Goal: Transaction & Acquisition: Purchase product/service

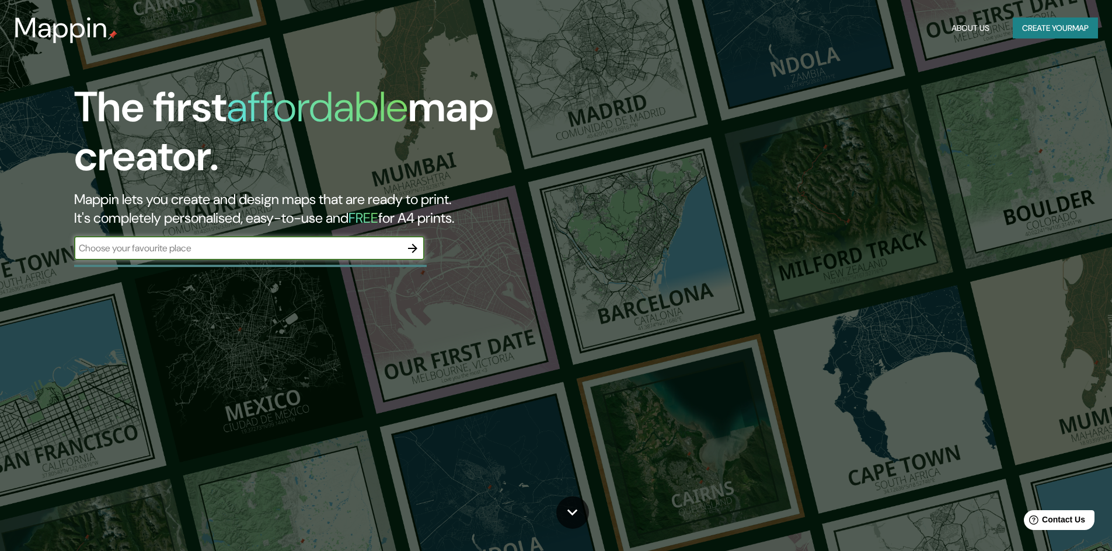
click at [318, 254] on input "text" at bounding box center [237, 248] width 327 height 13
type input "contulmo"
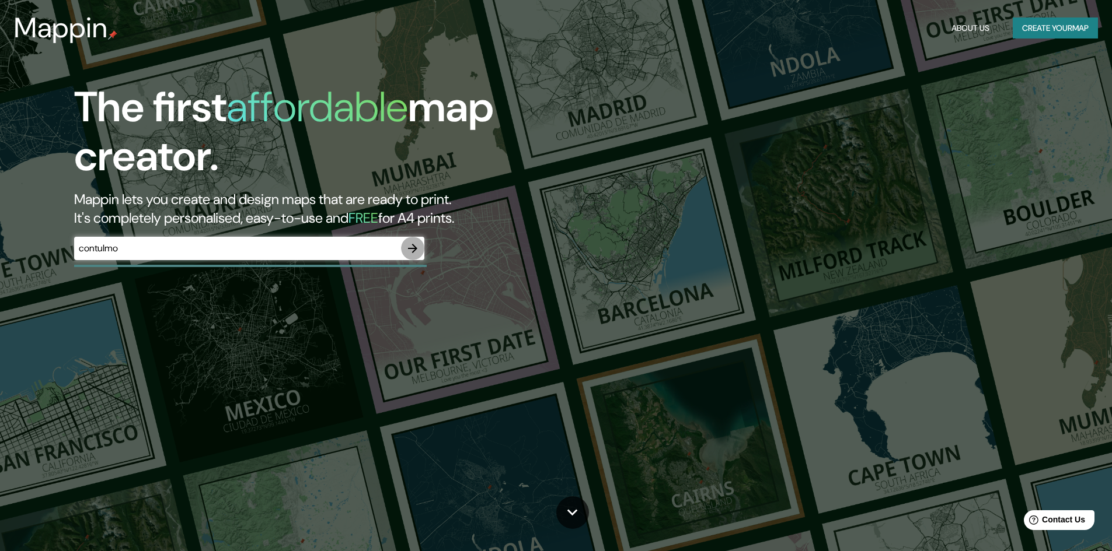
click at [410, 249] on icon "button" at bounding box center [412, 248] width 9 height 9
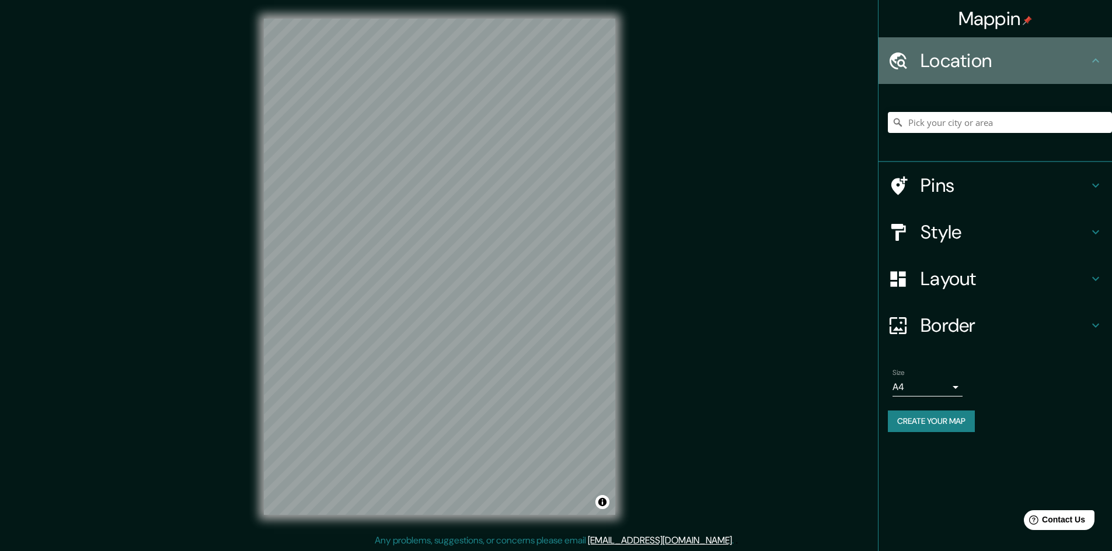
click at [994, 71] on h4 "Location" at bounding box center [1004, 60] width 168 height 23
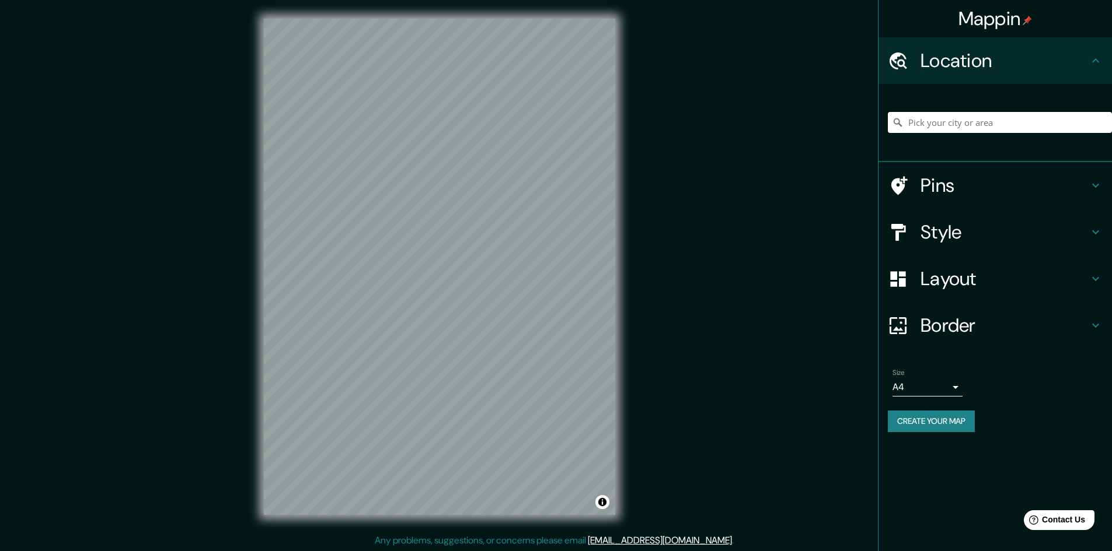
click at [1025, 127] on input "Pick your city or area" at bounding box center [1000, 122] width 224 height 21
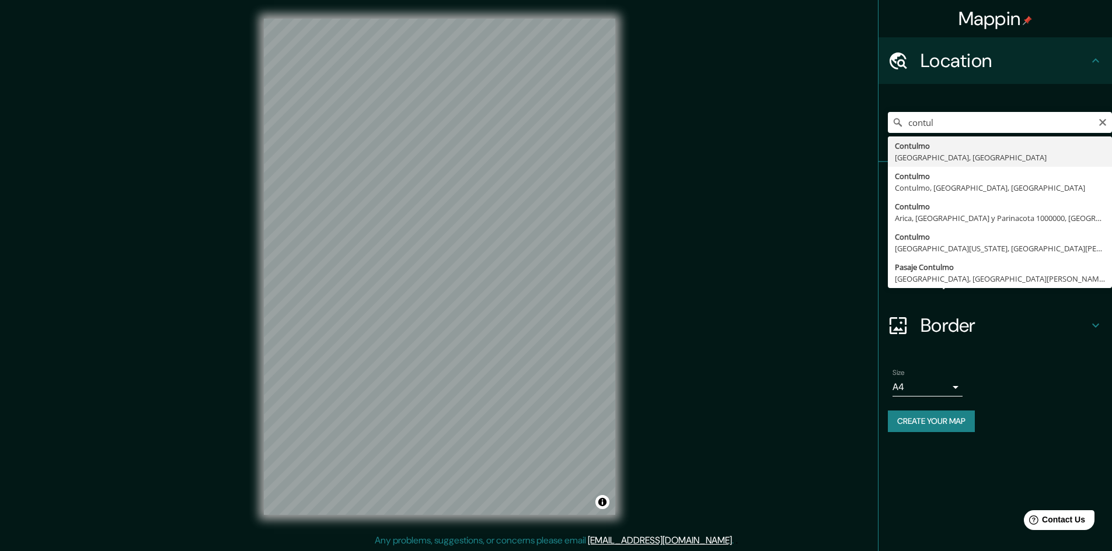
type input "Contulmo, Región del Biobío, Chile"
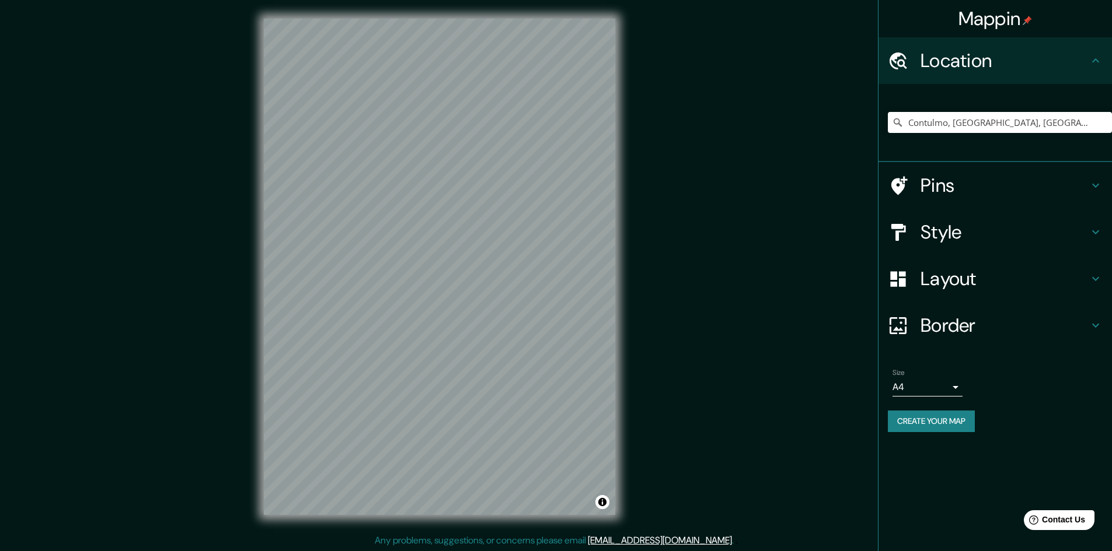
click at [1094, 188] on icon at bounding box center [1095, 186] width 14 height 14
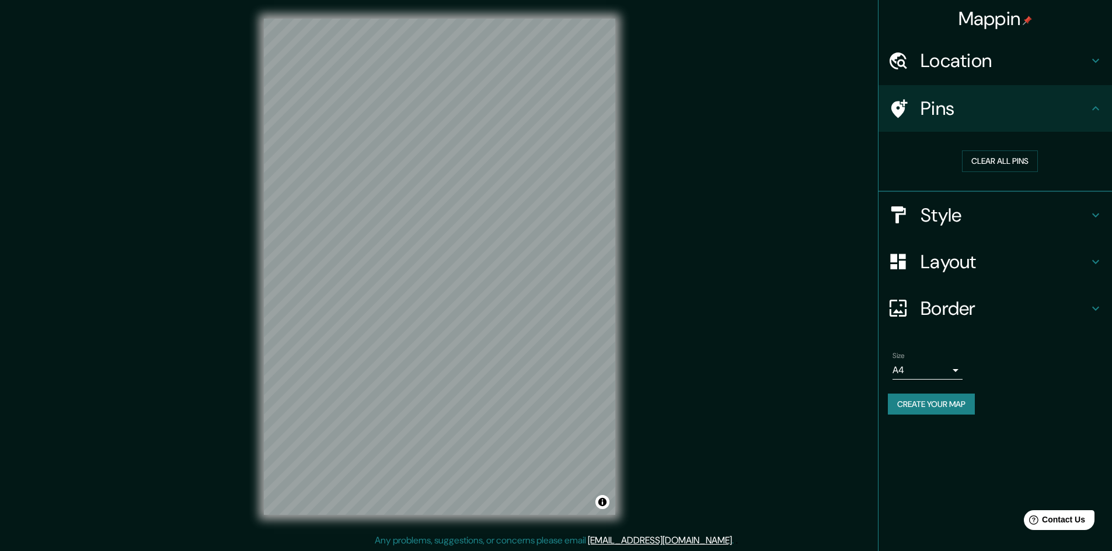
click at [1095, 215] on icon at bounding box center [1095, 215] width 14 height 14
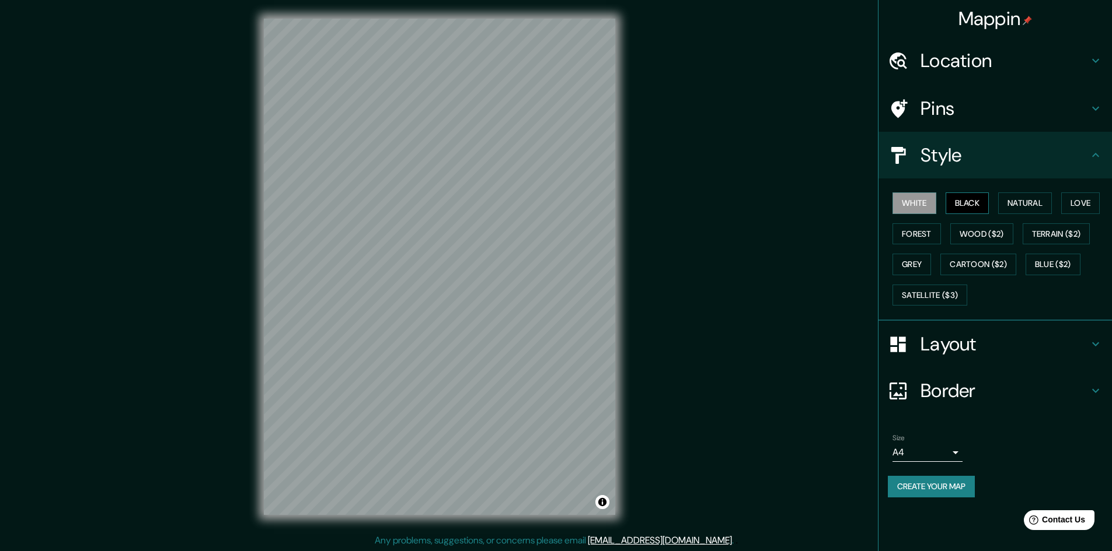
click at [964, 202] on button "Black" at bounding box center [967, 204] width 44 height 22
click at [1015, 202] on button "Natural" at bounding box center [1025, 204] width 54 height 22
click at [1079, 204] on button "Love" at bounding box center [1080, 204] width 39 height 22
click at [933, 235] on button "Forest" at bounding box center [916, 234] width 48 height 22
click at [987, 237] on button "Wood ($2)" at bounding box center [981, 234] width 63 height 22
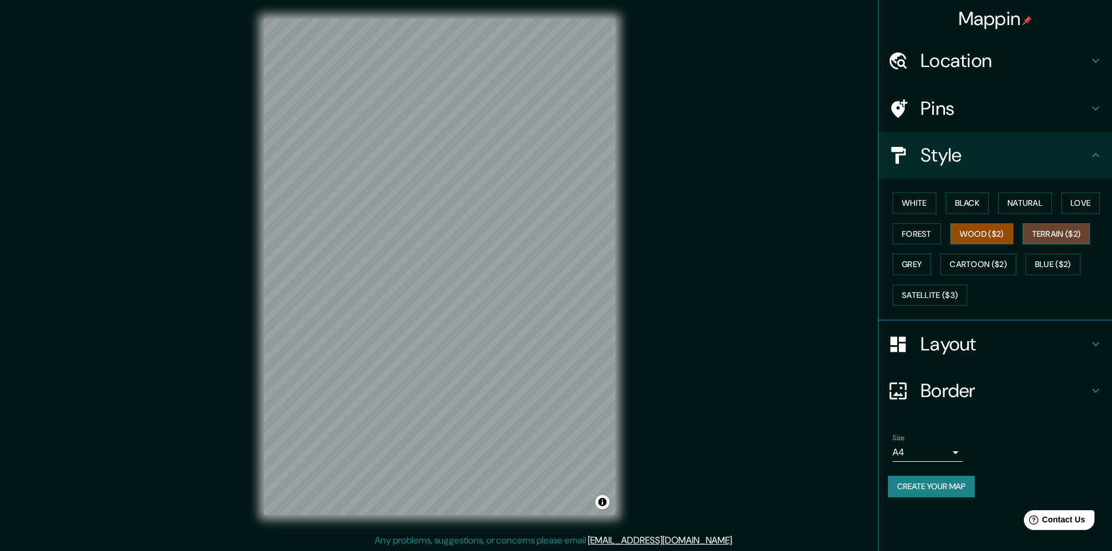
click at [1062, 235] on button "Terrain ($2)" at bounding box center [1056, 234] width 68 height 22
click at [923, 263] on button "Grey" at bounding box center [911, 265] width 39 height 22
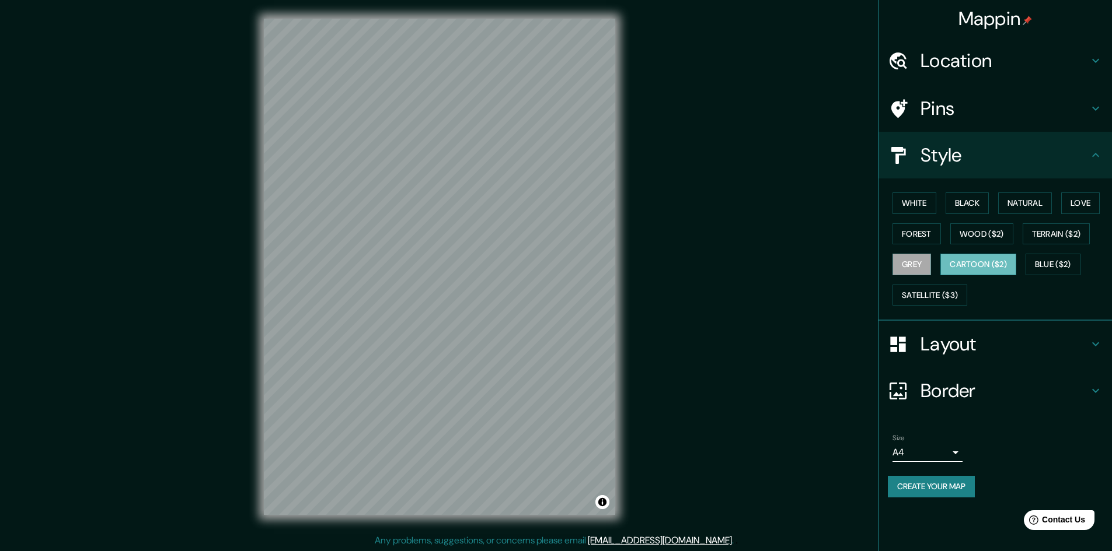
click at [984, 265] on button "Cartoon ($2)" at bounding box center [978, 265] width 76 height 22
click at [1059, 267] on button "Blue ($2)" at bounding box center [1052, 265] width 55 height 22
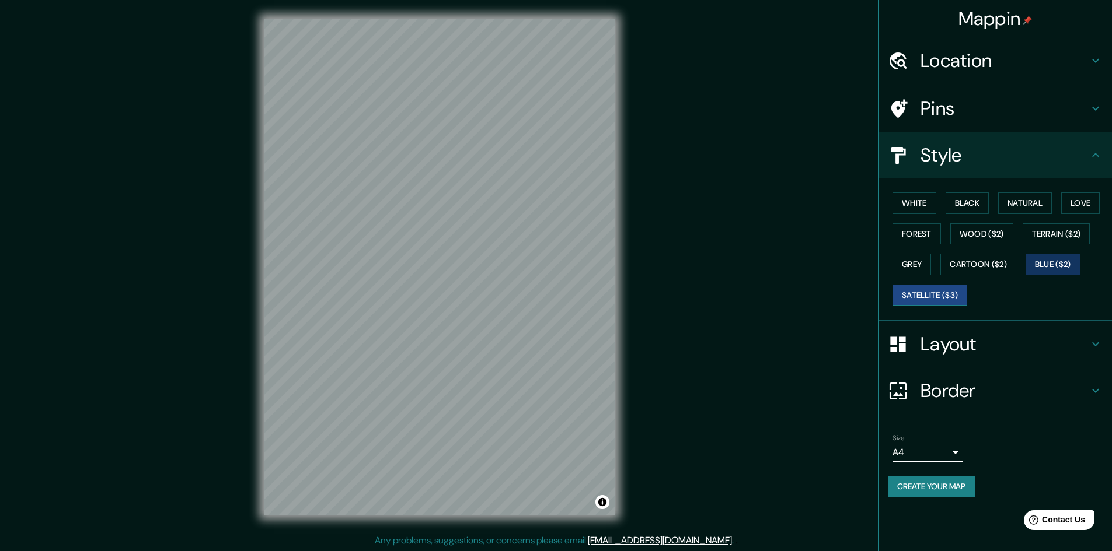
click at [937, 295] on button "Satellite ($3)" at bounding box center [929, 296] width 75 height 22
click at [929, 198] on button "White" at bounding box center [914, 204] width 44 height 22
click at [1040, 202] on button "Natural" at bounding box center [1025, 204] width 54 height 22
click at [1092, 345] on icon at bounding box center [1095, 344] width 14 height 14
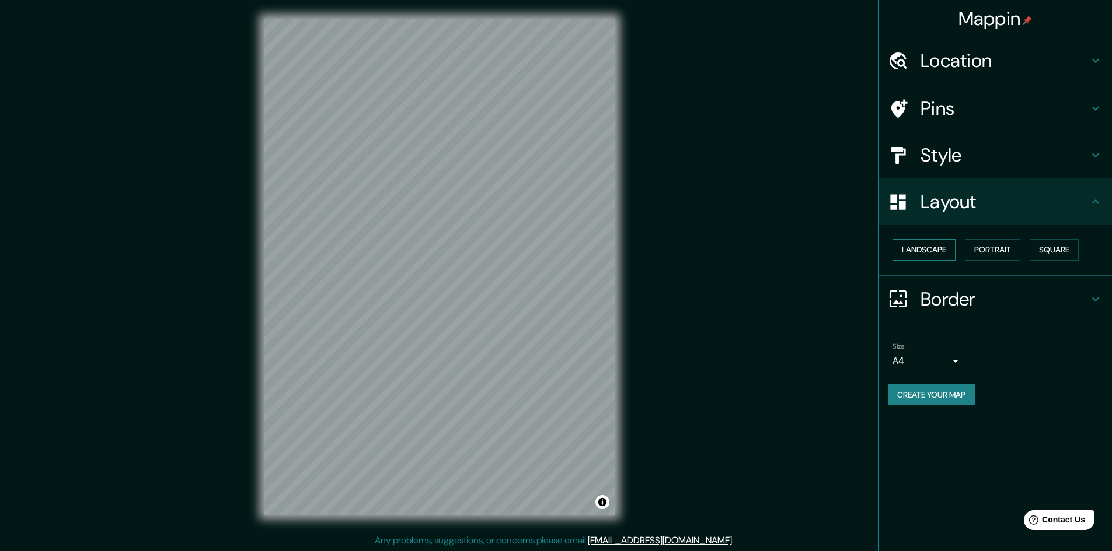
click at [941, 249] on button "Landscape" at bounding box center [923, 250] width 63 height 22
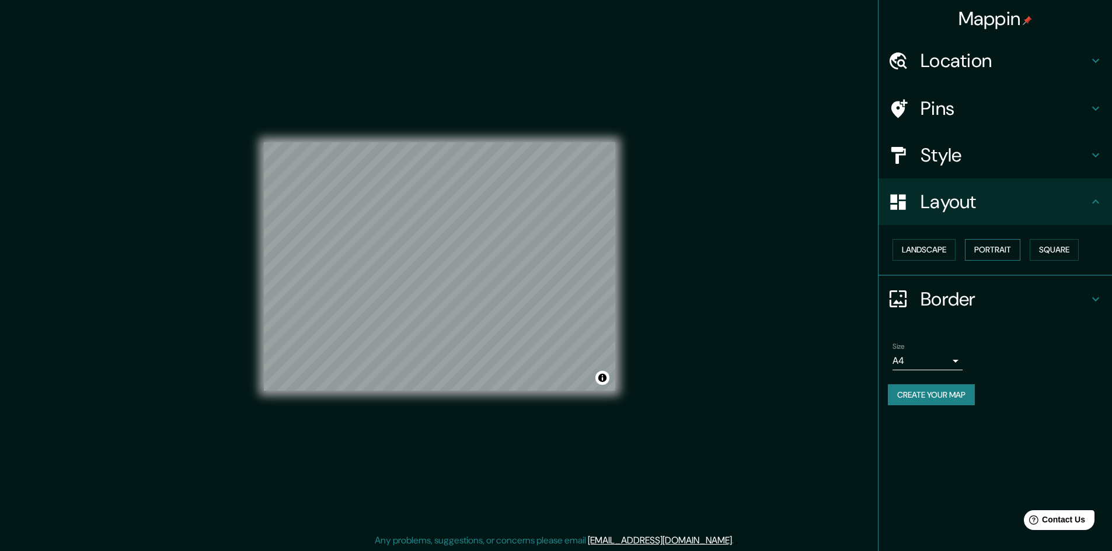
click at [995, 250] on button "Portrait" at bounding box center [992, 250] width 55 height 22
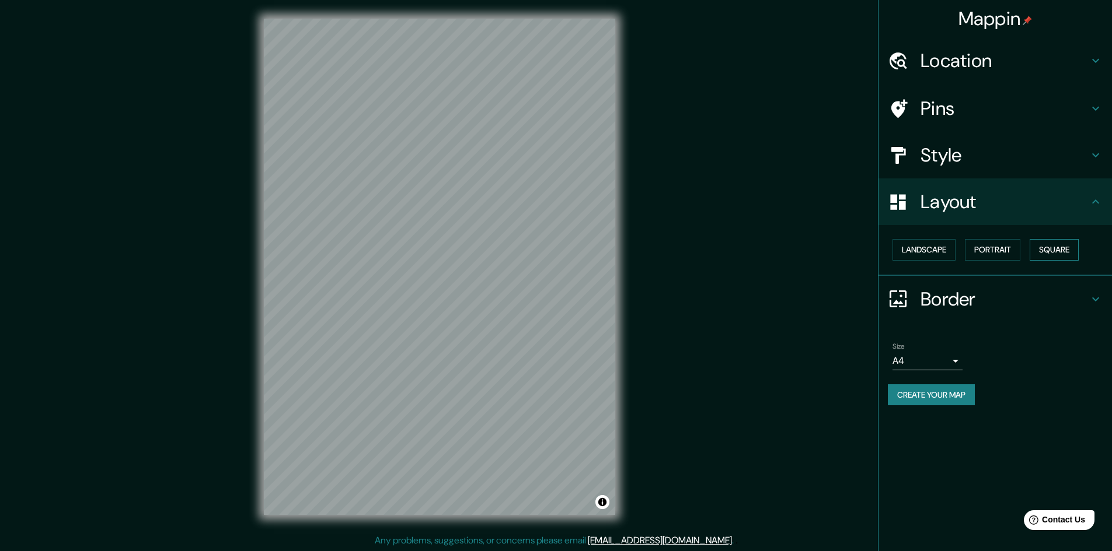
click at [1061, 250] on button "Square" at bounding box center [1053, 250] width 49 height 22
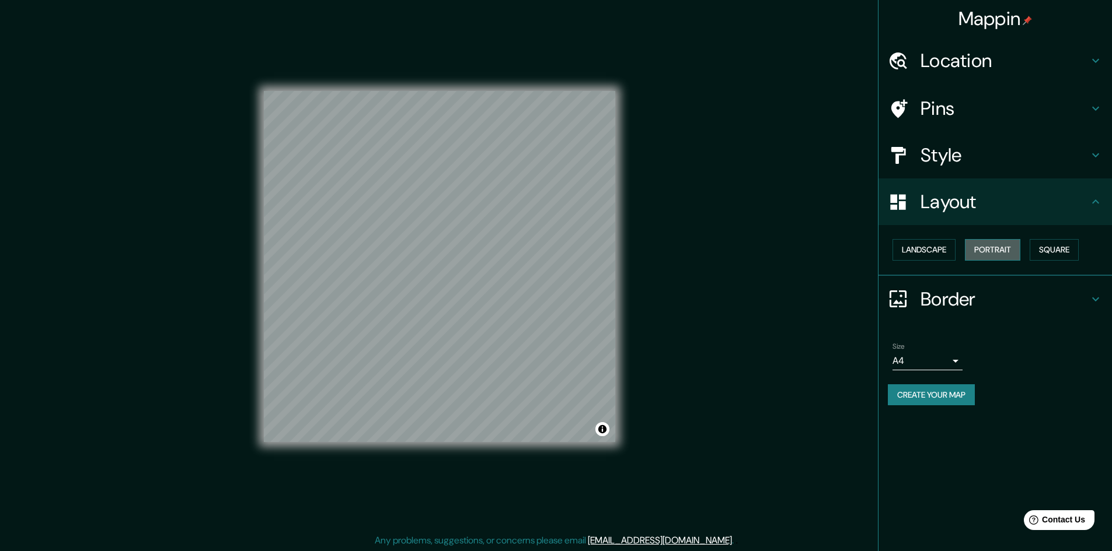
click at [1001, 252] on button "Portrait" at bounding box center [992, 250] width 55 height 22
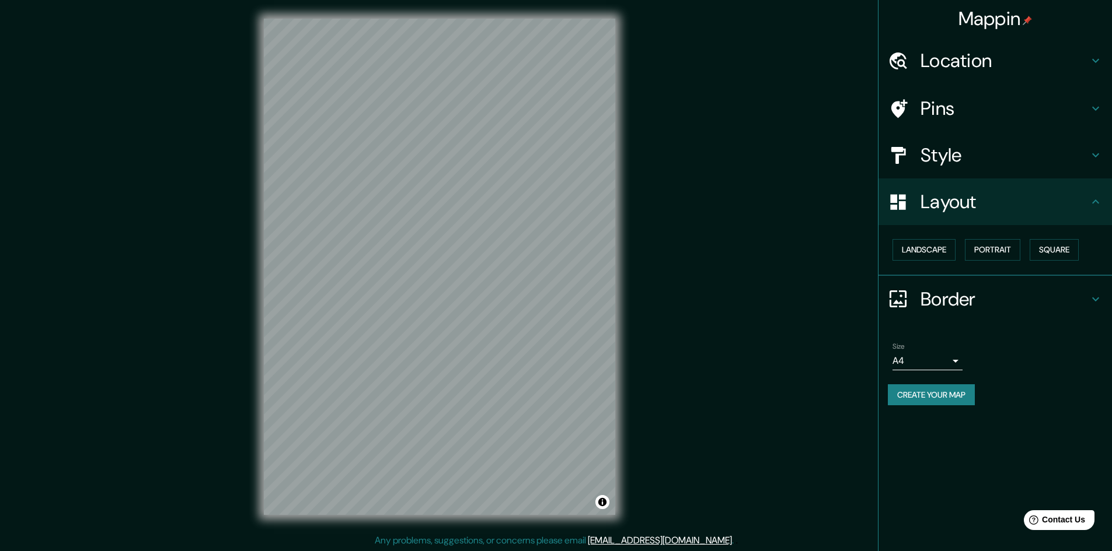
click at [957, 359] on body "Mappin Location Contulmo, Región del Biobío, Chile Pins Style Layout Landscape …" at bounding box center [556, 275] width 1112 height 551
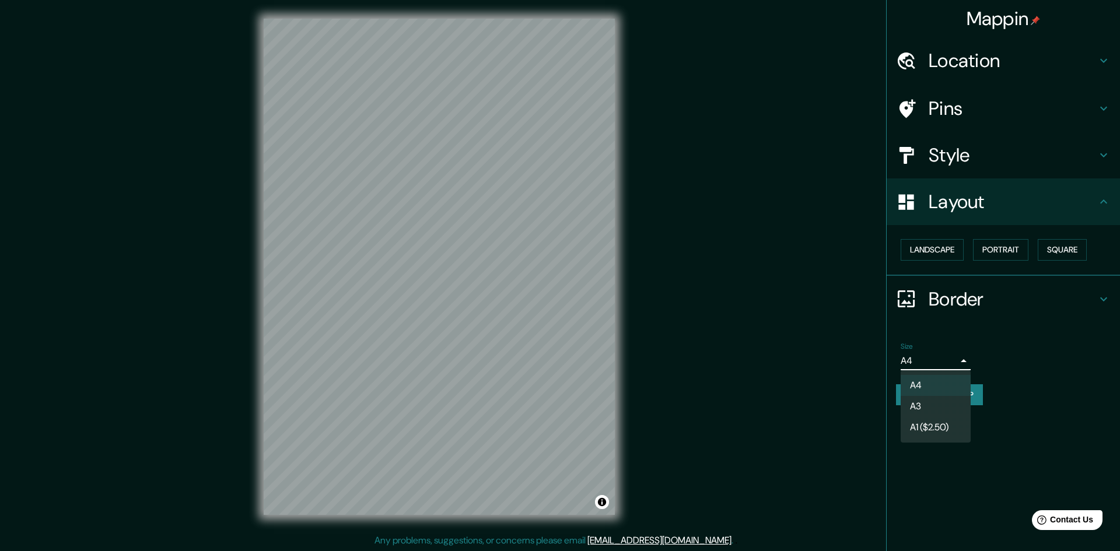
click at [922, 403] on li "A3" at bounding box center [936, 406] width 70 height 21
type input "a4"
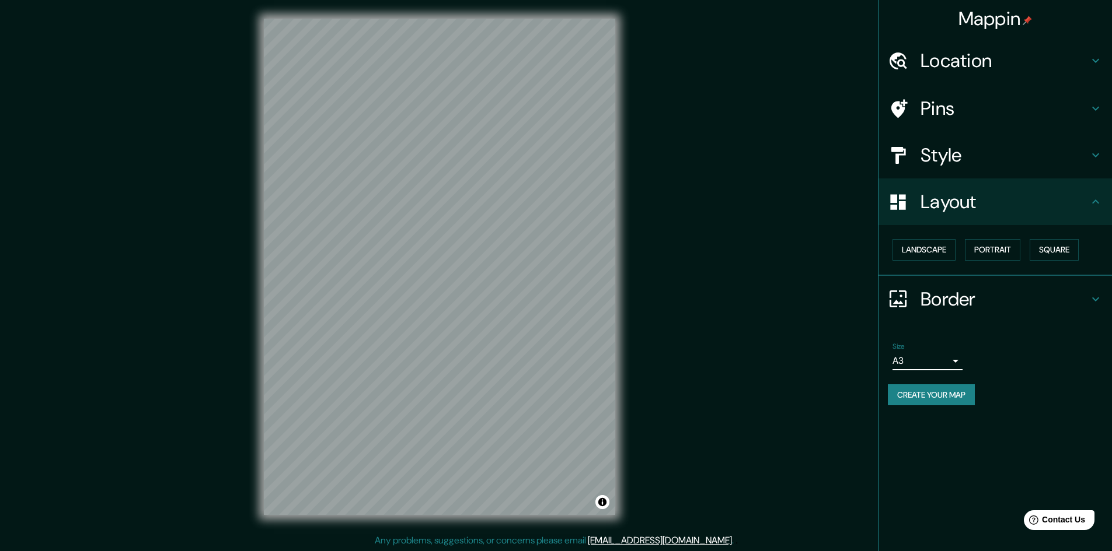
click at [955, 400] on button "Create your map" at bounding box center [931, 396] width 87 height 22
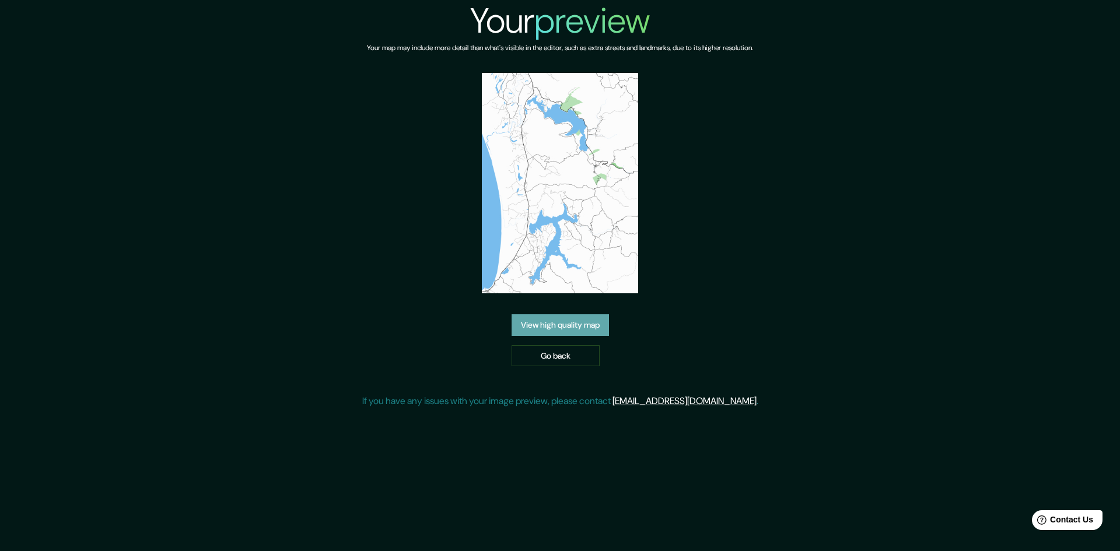
click at [578, 324] on link "View high quality map" at bounding box center [560, 326] width 97 height 22
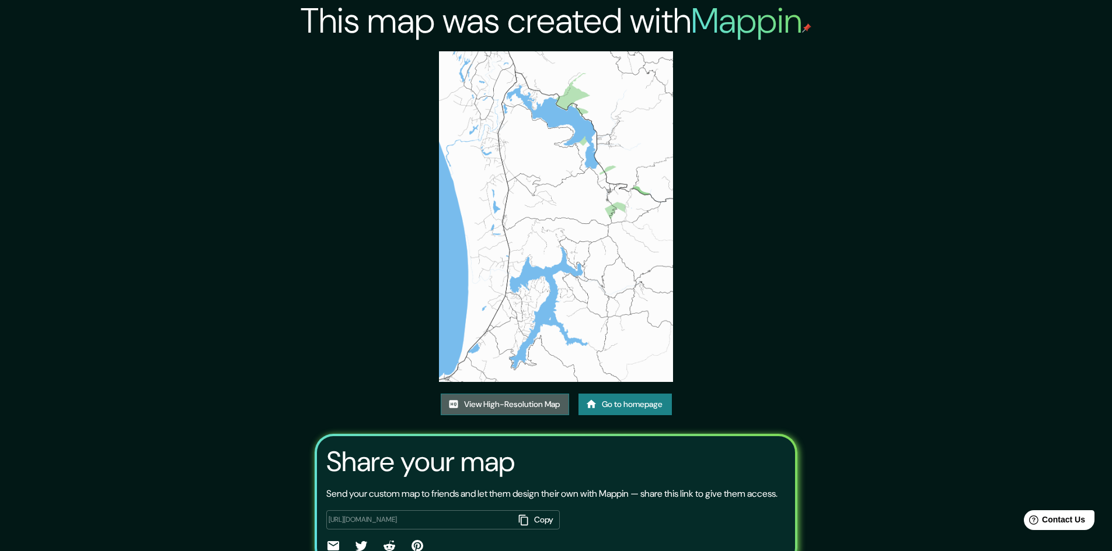
click at [528, 405] on link "View High-Resolution Map" at bounding box center [505, 405] width 128 height 22
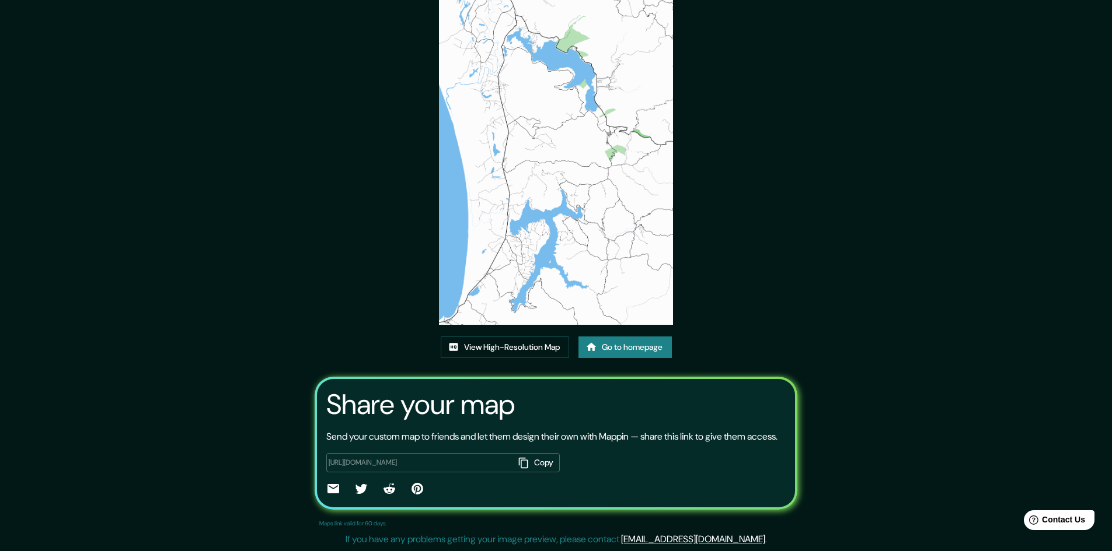
click at [652, 337] on link "Go to homepage" at bounding box center [624, 348] width 93 height 22
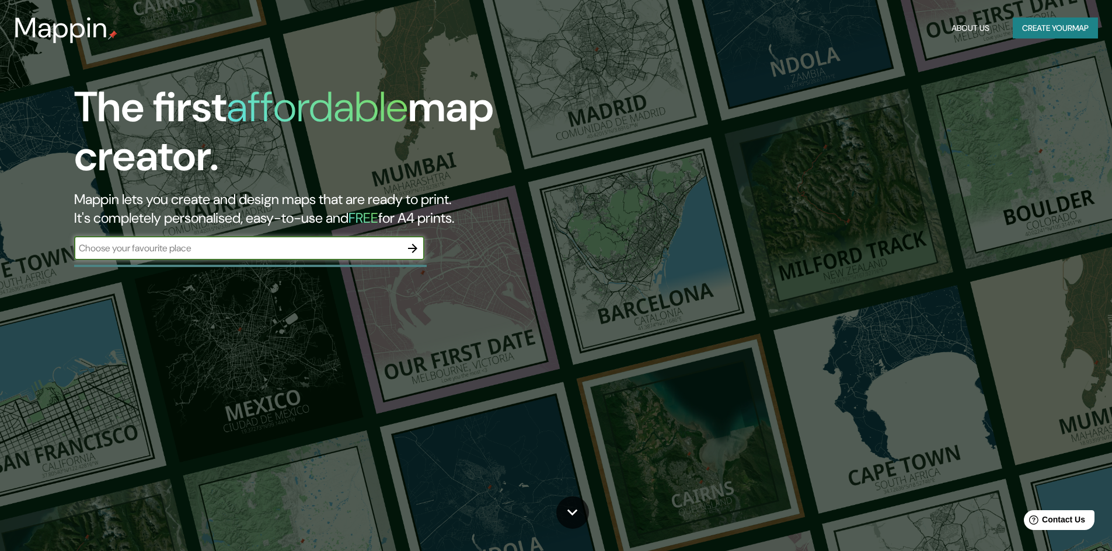
click at [231, 250] on input "text" at bounding box center [237, 248] width 327 height 13
type input "contulmo, chile"
click at [413, 252] on icon "button" at bounding box center [412, 248] width 9 height 9
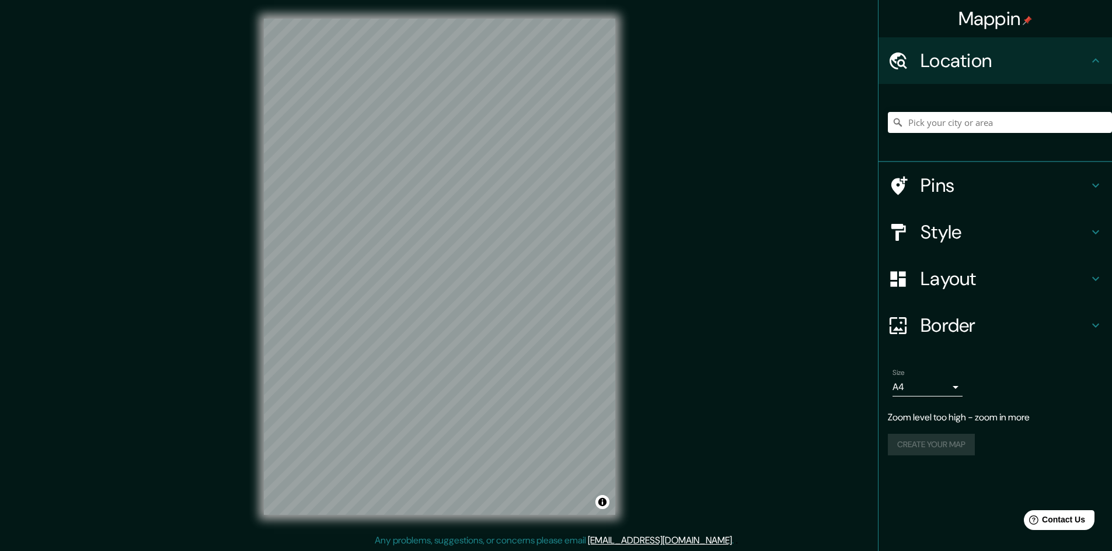
click at [257, 340] on div "© Mapbox © OpenStreetMap Improve this map" at bounding box center [439, 267] width 389 height 534
click at [1096, 186] on icon at bounding box center [1095, 186] width 14 height 14
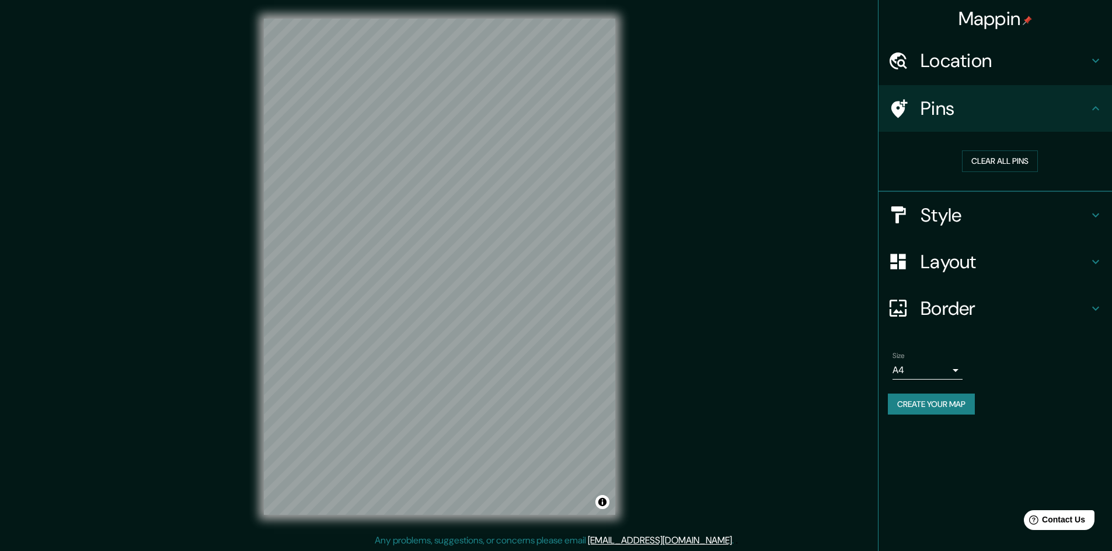
click at [1096, 213] on icon at bounding box center [1095, 215] width 14 height 14
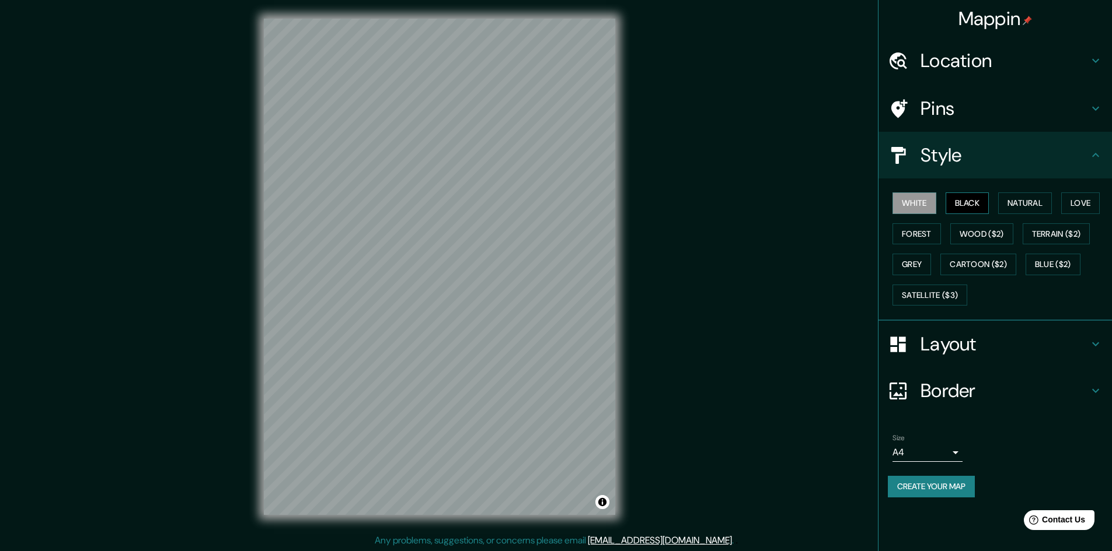
click at [970, 205] on button "Black" at bounding box center [967, 204] width 44 height 22
click at [1033, 207] on button "Natural" at bounding box center [1025, 204] width 54 height 22
click at [1085, 202] on button "Love" at bounding box center [1080, 204] width 39 height 22
click at [904, 238] on button "Forest" at bounding box center [916, 234] width 48 height 22
click at [1049, 261] on button "Blue ($2)" at bounding box center [1052, 265] width 55 height 22
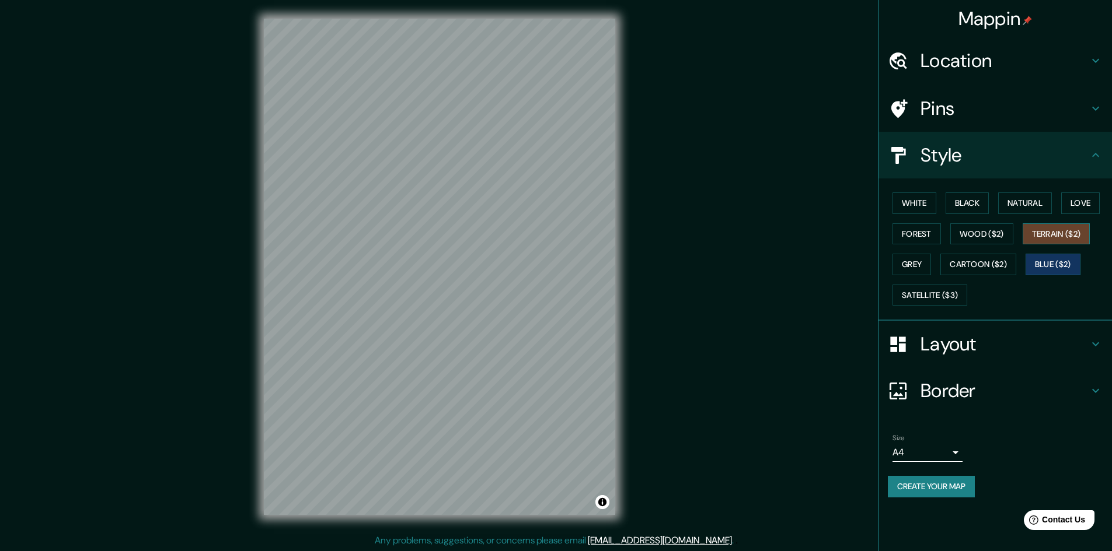
click at [1063, 230] on button "Terrain ($2)" at bounding box center [1056, 234] width 68 height 22
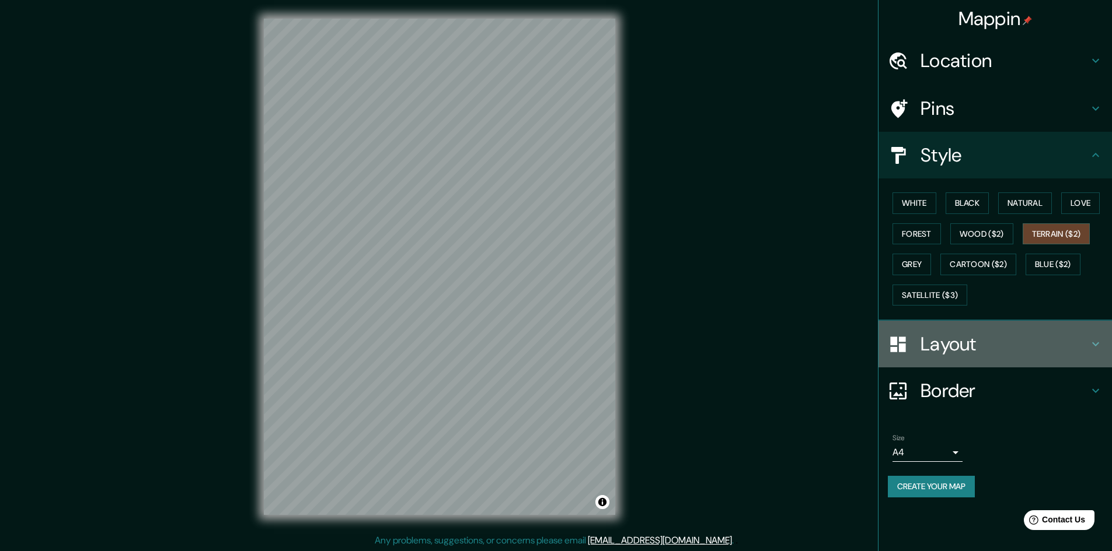
click at [1091, 342] on icon at bounding box center [1095, 344] width 14 height 14
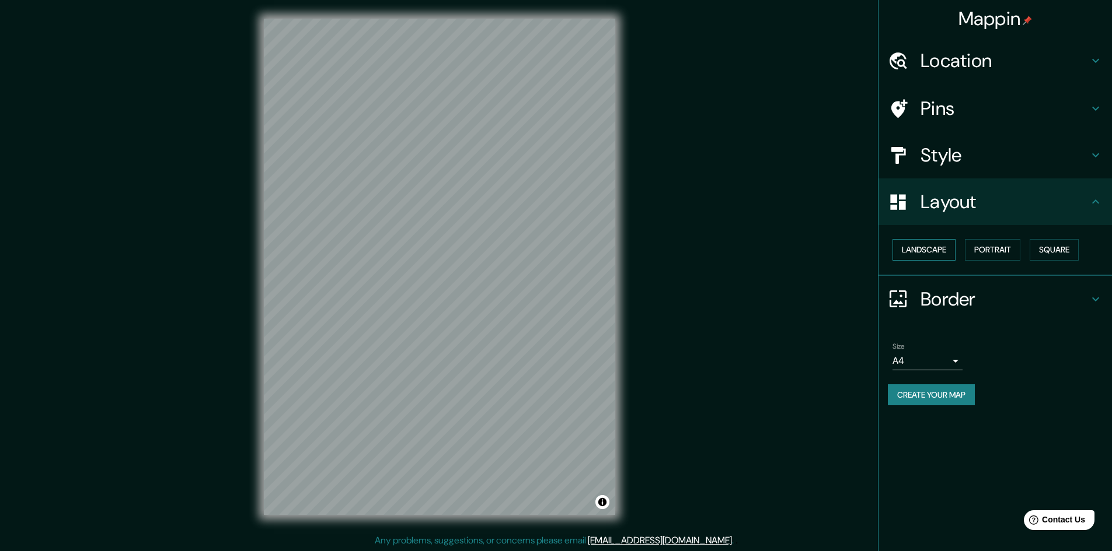
click at [937, 249] on button "Landscape" at bounding box center [923, 250] width 63 height 22
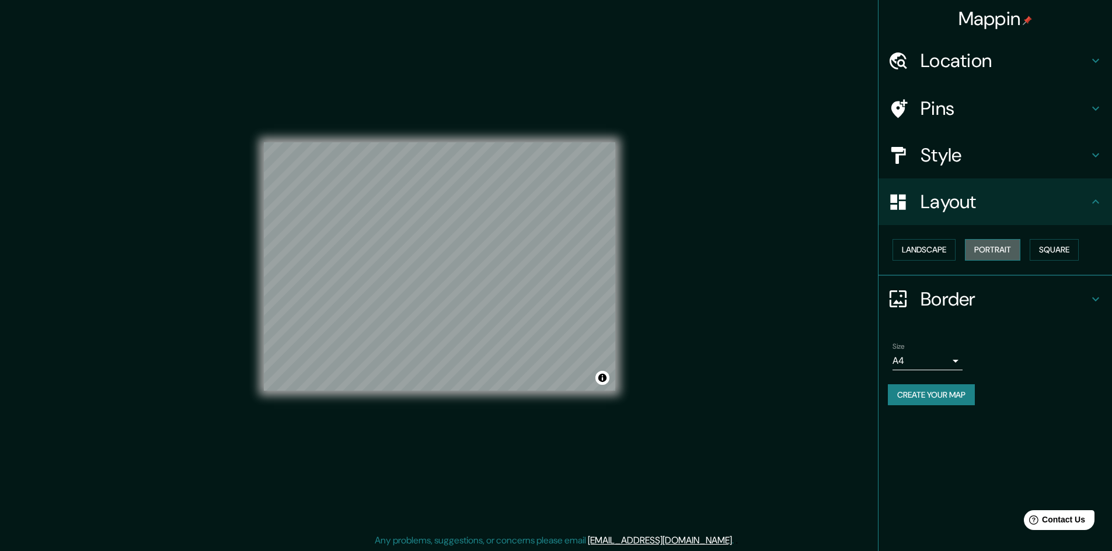
click at [992, 245] on button "Portrait" at bounding box center [992, 250] width 55 height 22
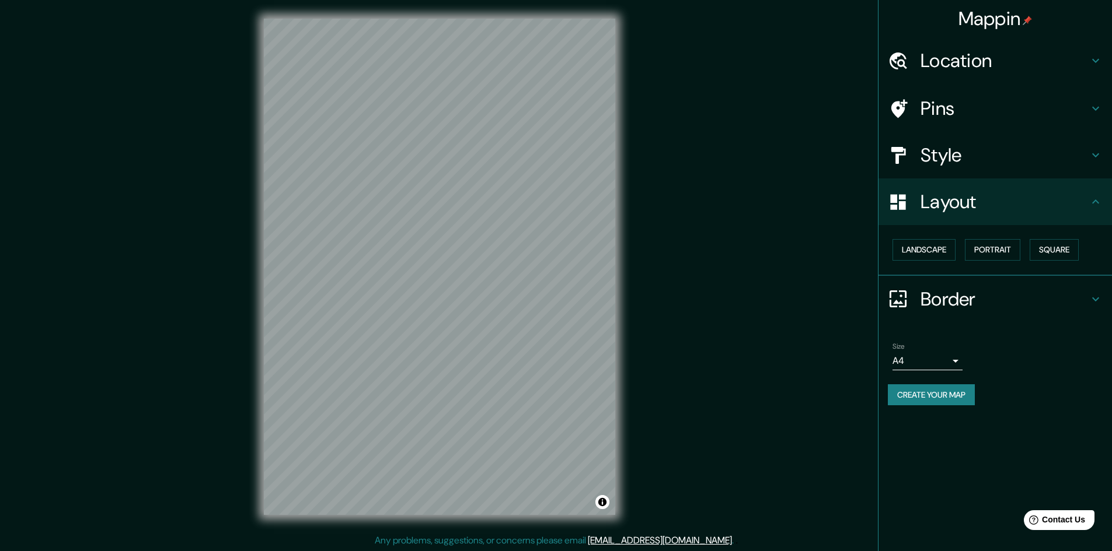
click at [982, 101] on h4 "Pins" at bounding box center [1004, 108] width 168 height 23
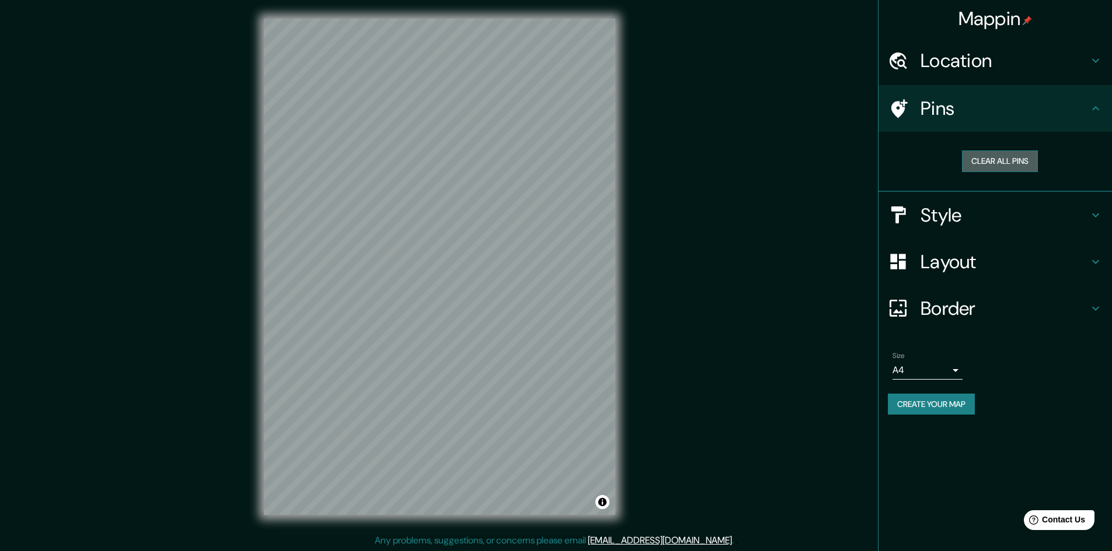
click at [987, 158] on button "Clear all pins" at bounding box center [1000, 162] width 76 height 22
click at [970, 209] on h4 "Style" at bounding box center [1004, 215] width 168 height 23
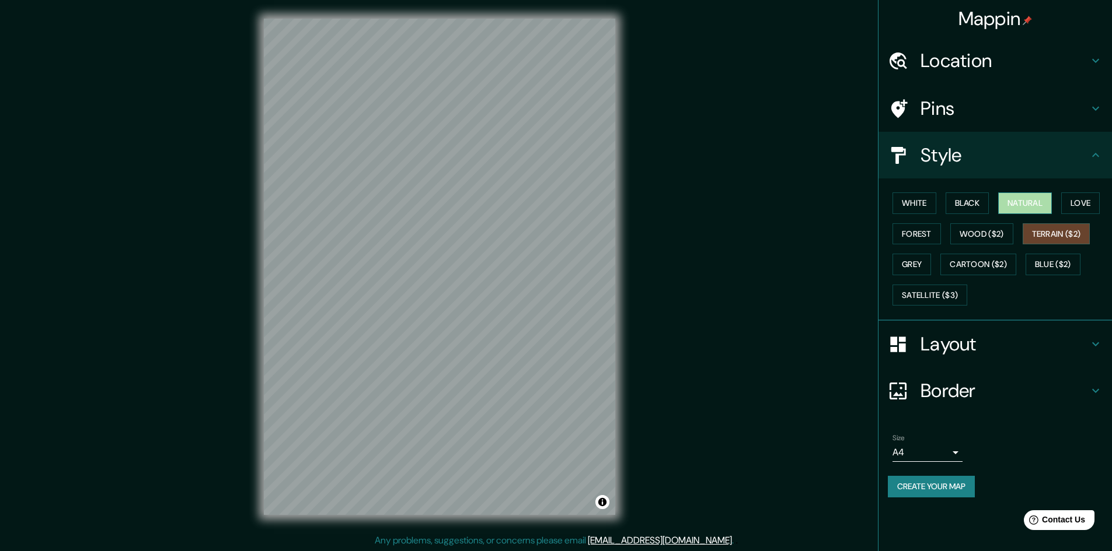
click at [1030, 197] on button "Natural" at bounding box center [1025, 204] width 54 height 22
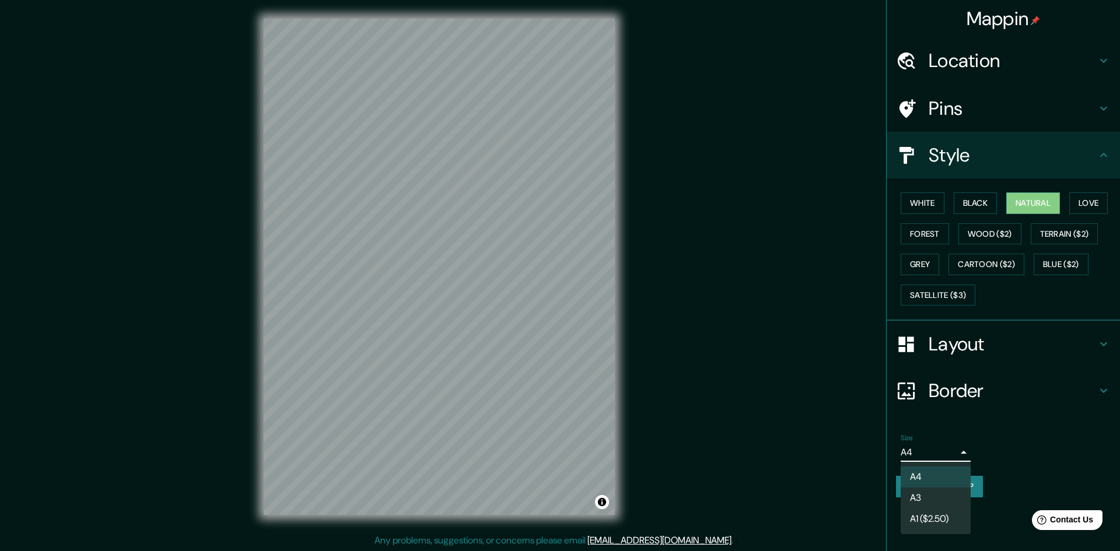
click at [956, 453] on body "Mappin Location Pins Style White Black Natural Love Forest Wood ($2) Terrain ($…" at bounding box center [560, 275] width 1120 height 551
click at [925, 492] on li "A3" at bounding box center [936, 498] width 70 height 21
type input "a4"
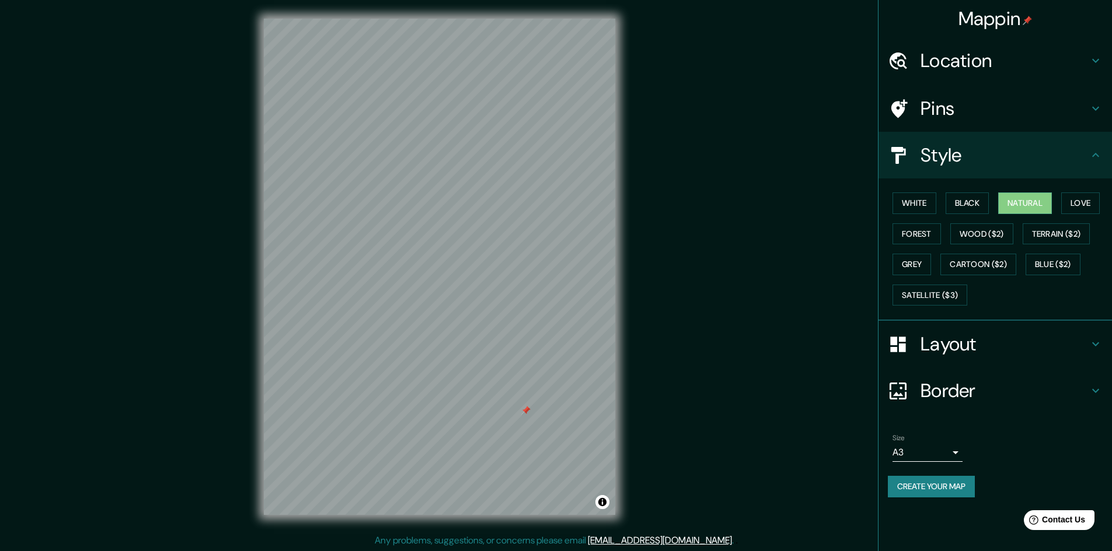
click at [524, 413] on div at bounding box center [525, 410] width 9 height 9
click at [946, 486] on button "Create your map" at bounding box center [931, 487] width 87 height 22
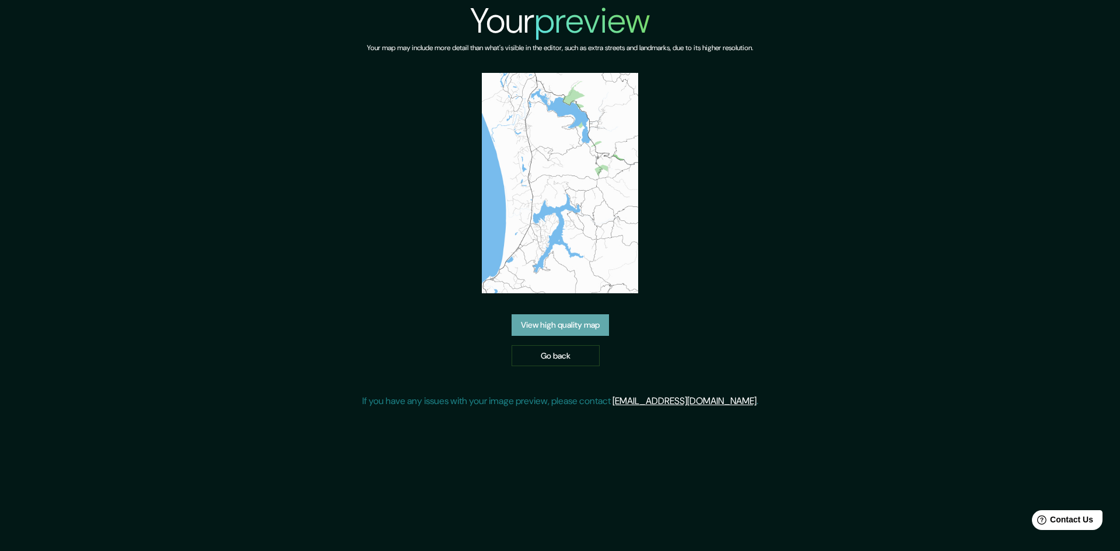
click at [565, 326] on link "View high quality map" at bounding box center [560, 326] width 97 height 22
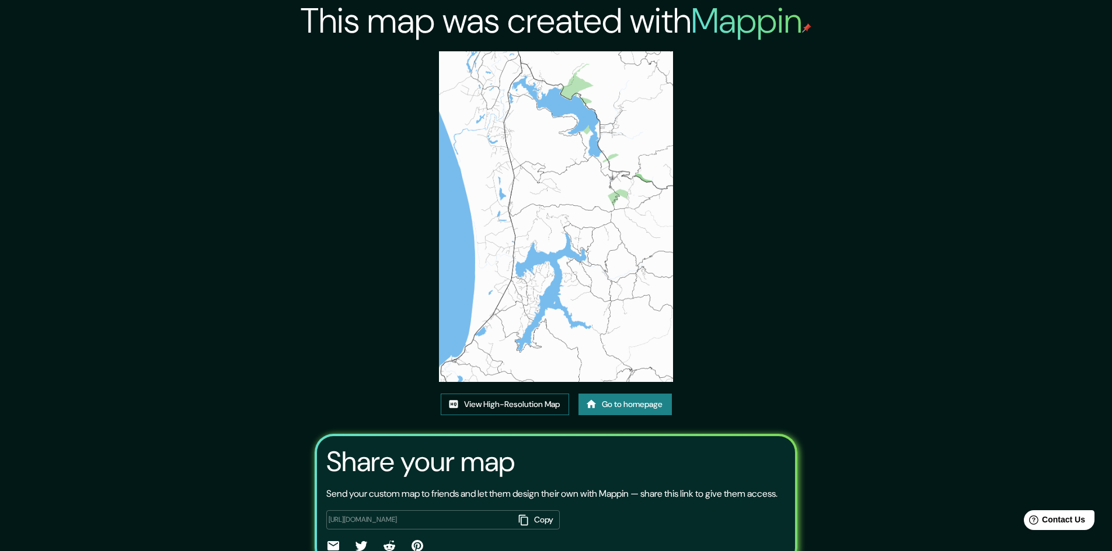
click at [515, 403] on link "View High-Resolution Map" at bounding box center [505, 405] width 128 height 22
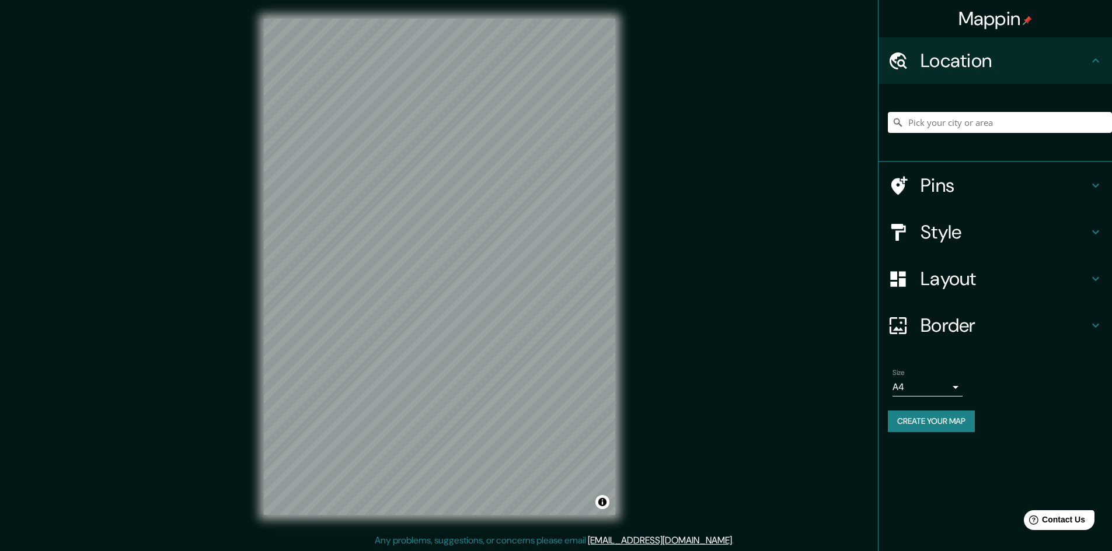
click at [939, 127] on input "Pick your city or area" at bounding box center [1000, 122] width 224 height 21
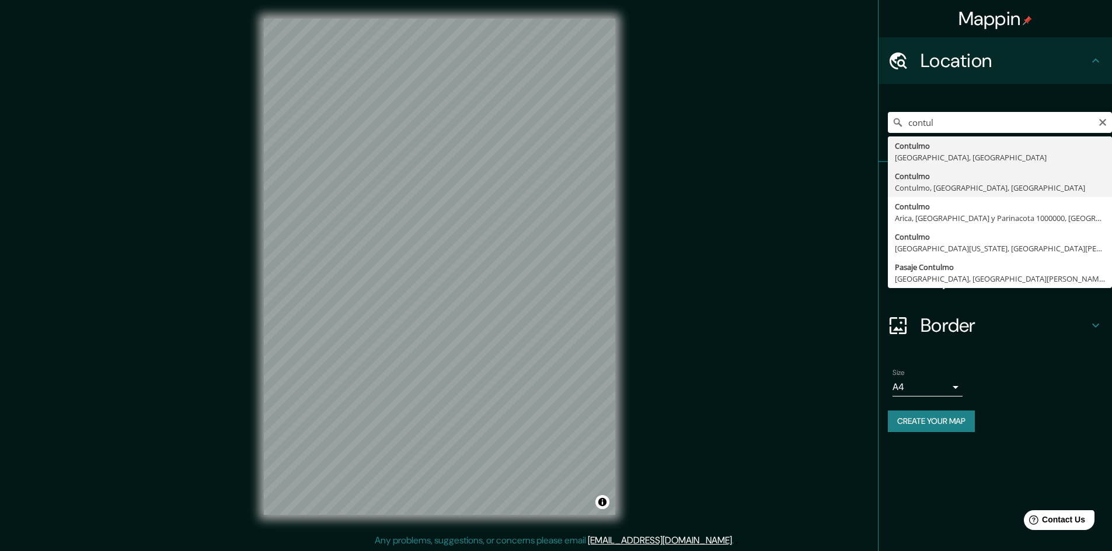
type input "Contulmo, Contulmo, Región del Biobío, Chile"
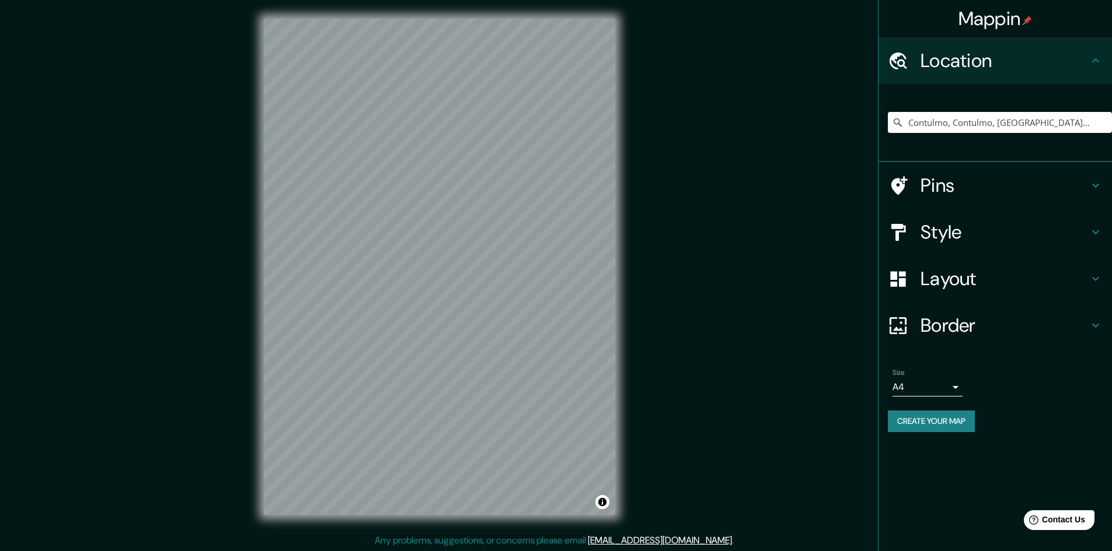
click at [1095, 228] on icon at bounding box center [1095, 232] width 14 height 14
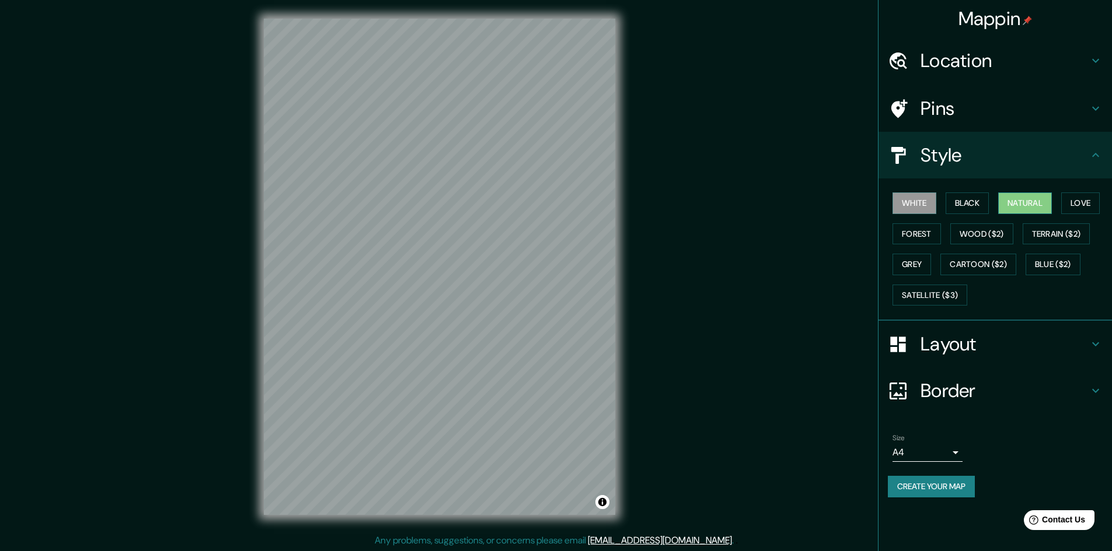
click at [1023, 205] on button "Natural" at bounding box center [1025, 204] width 54 height 22
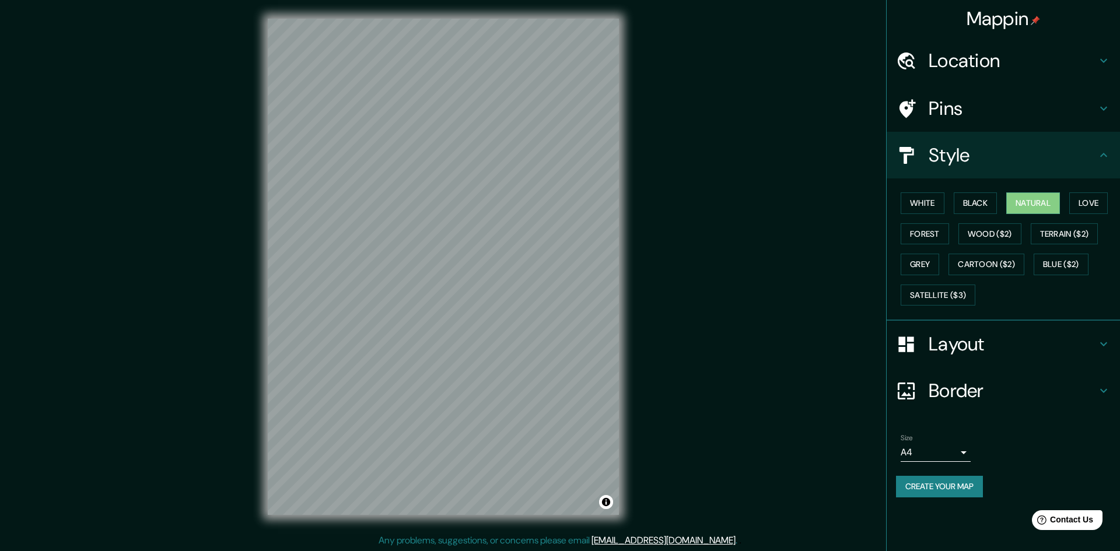
click at [955, 451] on body "Mappin Location Contulmo, Contulmo, Región del Biobío, Chile Pins Style White B…" at bounding box center [560, 275] width 1120 height 551
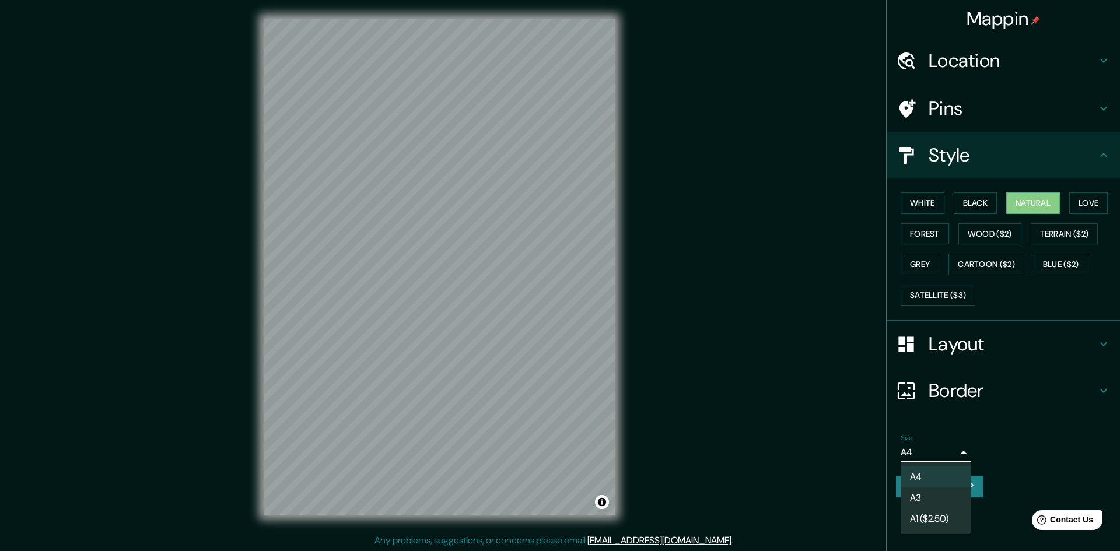
click at [928, 495] on li "A3" at bounding box center [936, 498] width 70 height 21
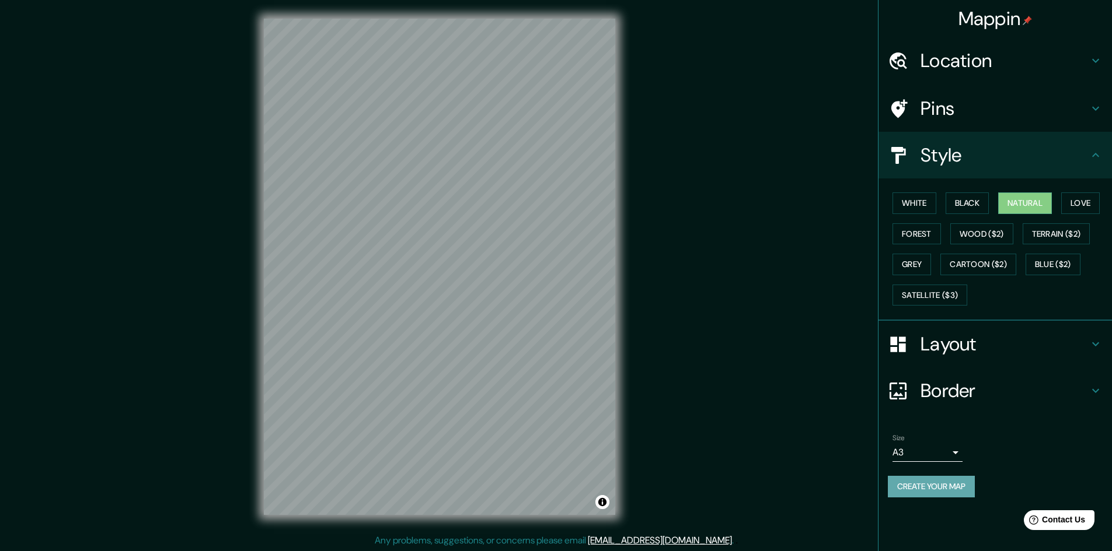
click at [960, 486] on button "Create your map" at bounding box center [931, 487] width 87 height 22
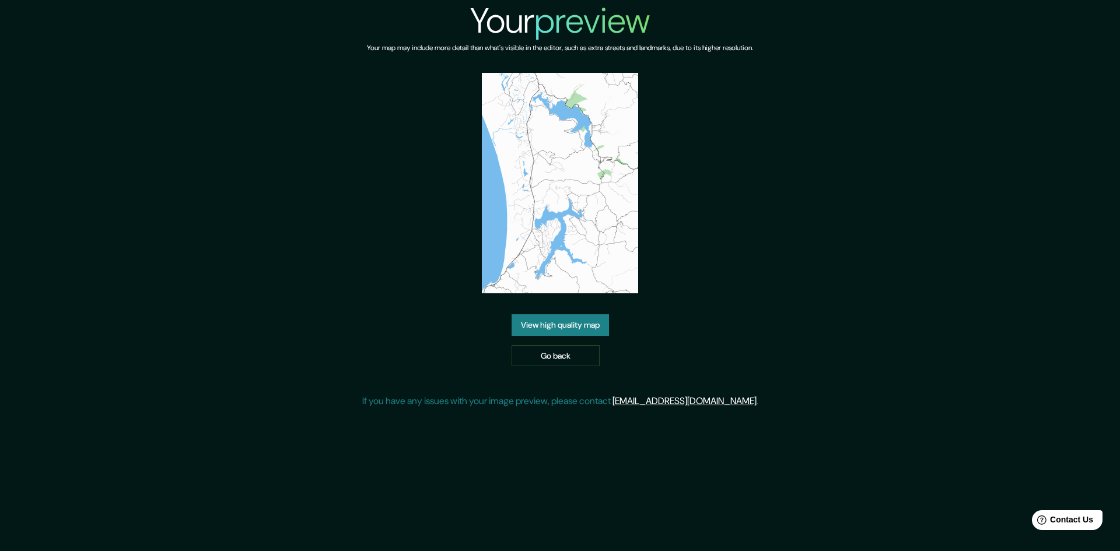
click at [581, 324] on link "View high quality map" at bounding box center [560, 326] width 97 height 22
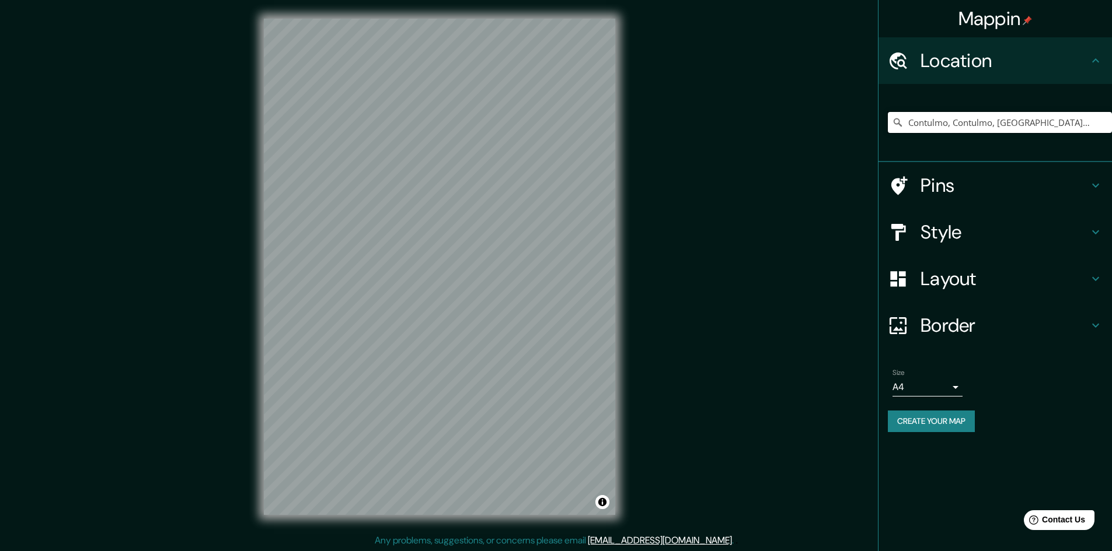
click at [1028, 123] on input "Contulmo, Contulmo, Región del Biobío, Chile" at bounding box center [1000, 122] width 224 height 21
click at [1077, 121] on input "Contulmo, Contulmo, Región del Biobío, Chile" at bounding box center [1000, 122] width 224 height 21
click at [1095, 124] on input "Contulmo, Contulmo, Región del Biobío, Chile" at bounding box center [1000, 122] width 224 height 21
click at [1015, 243] on h4 "Style" at bounding box center [1004, 232] width 168 height 23
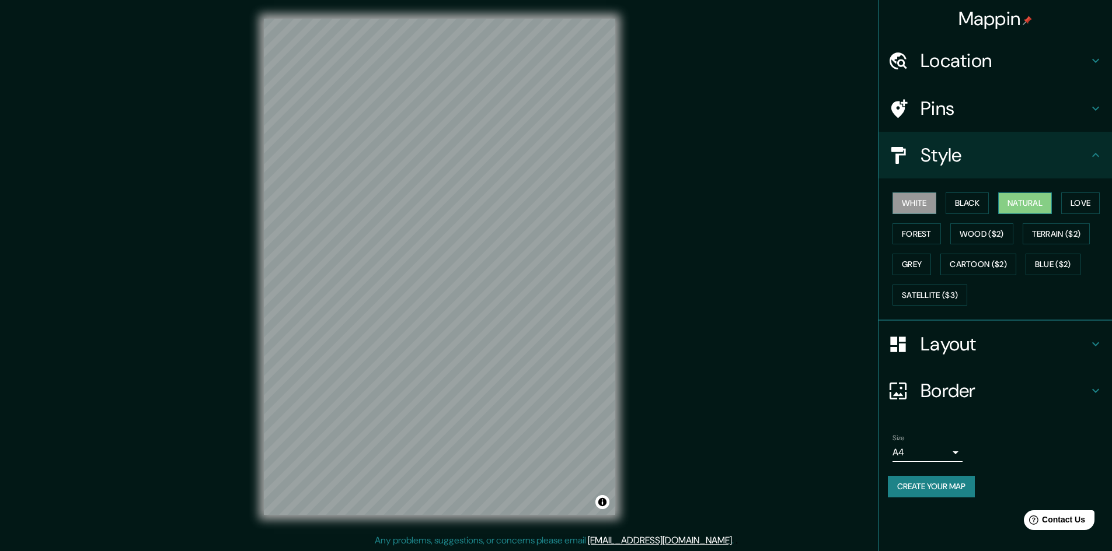
click at [1029, 202] on button "Natural" at bounding box center [1025, 204] width 54 height 22
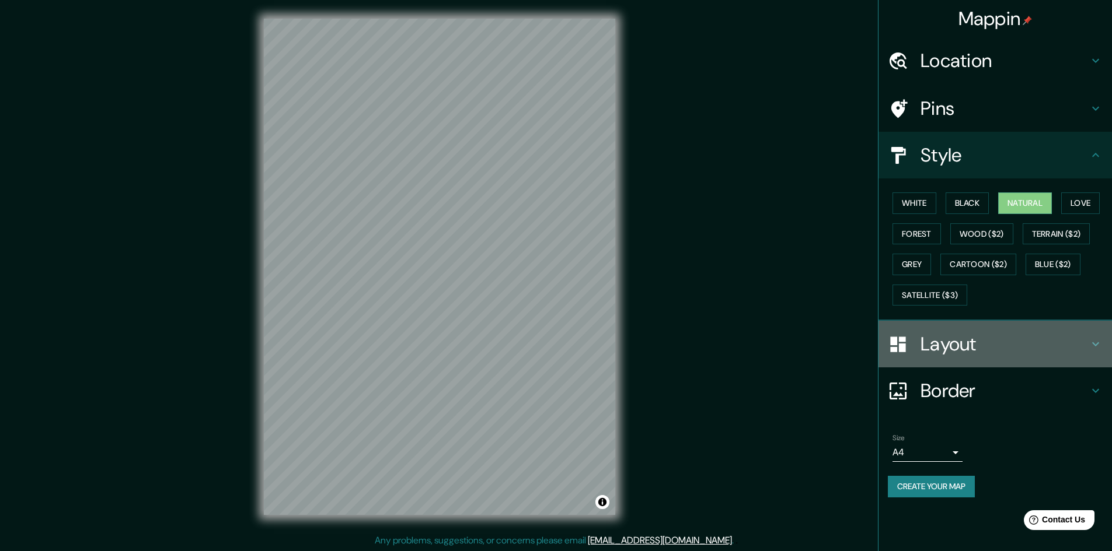
click at [995, 346] on h4 "Layout" at bounding box center [1004, 344] width 168 height 23
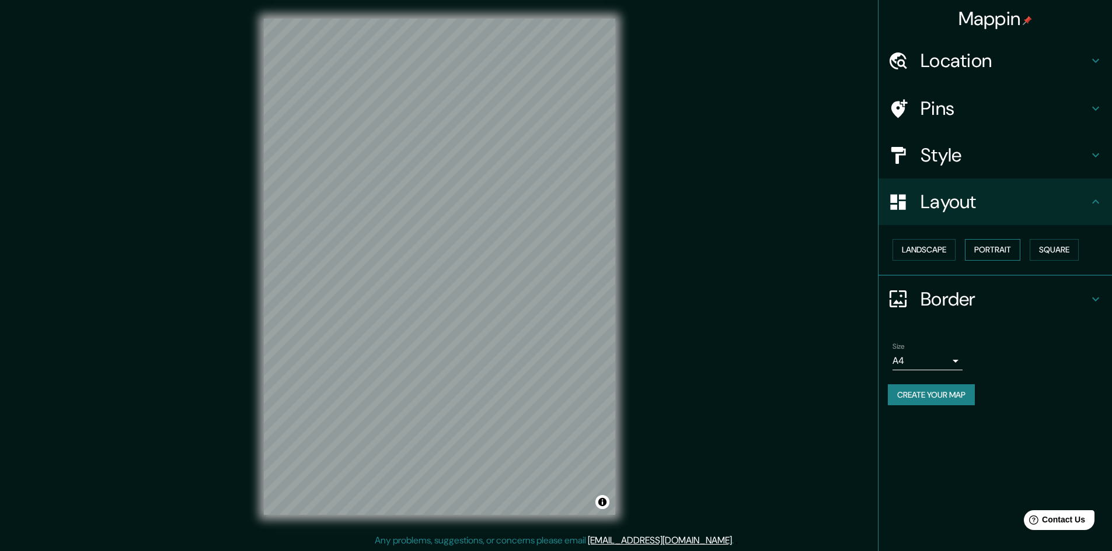
click at [997, 251] on button "Portrait" at bounding box center [992, 250] width 55 height 22
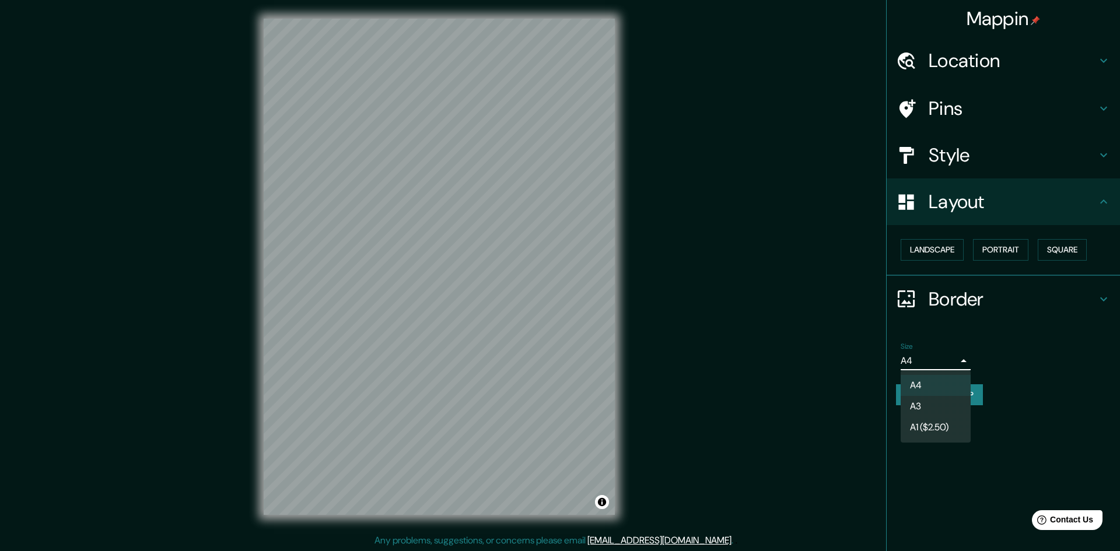
click at [918, 361] on body "Mappin Location Contulmo, Contulmo, Región del Biobío, Chile Pins Style Layout …" at bounding box center [560, 275] width 1120 height 551
click at [922, 406] on li "A3" at bounding box center [936, 406] width 70 height 21
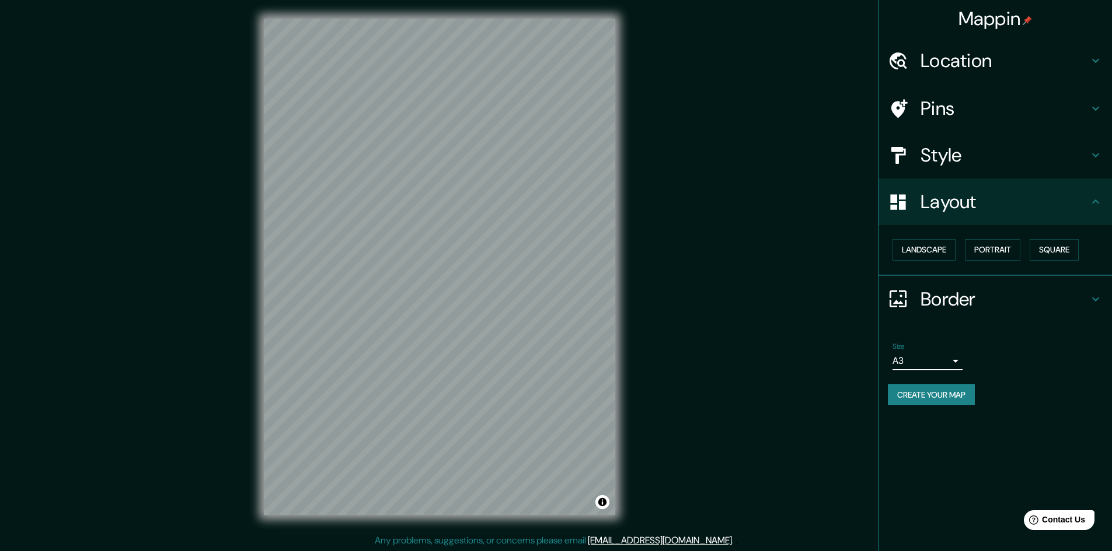
click at [942, 396] on button "Create your map" at bounding box center [931, 396] width 87 height 22
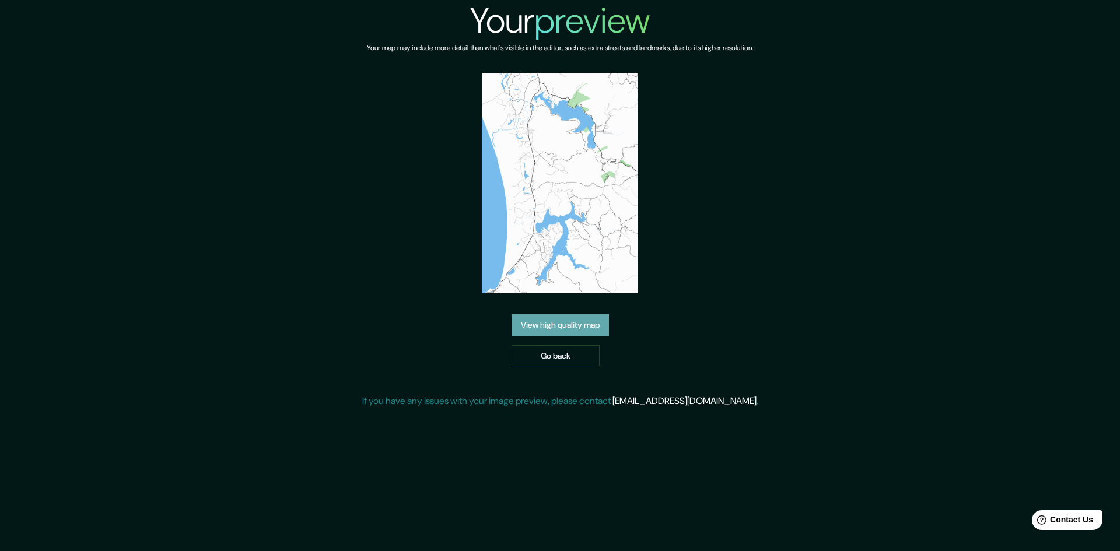
click at [578, 325] on link "View high quality map" at bounding box center [560, 326] width 97 height 22
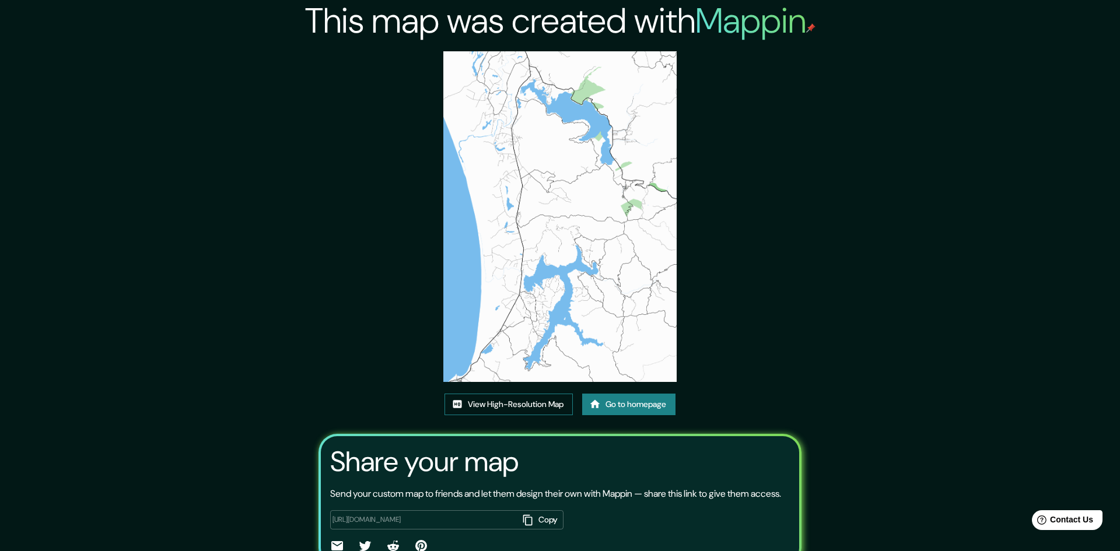
click at [521, 394] on link "View High-Resolution Map" at bounding box center [509, 405] width 128 height 22
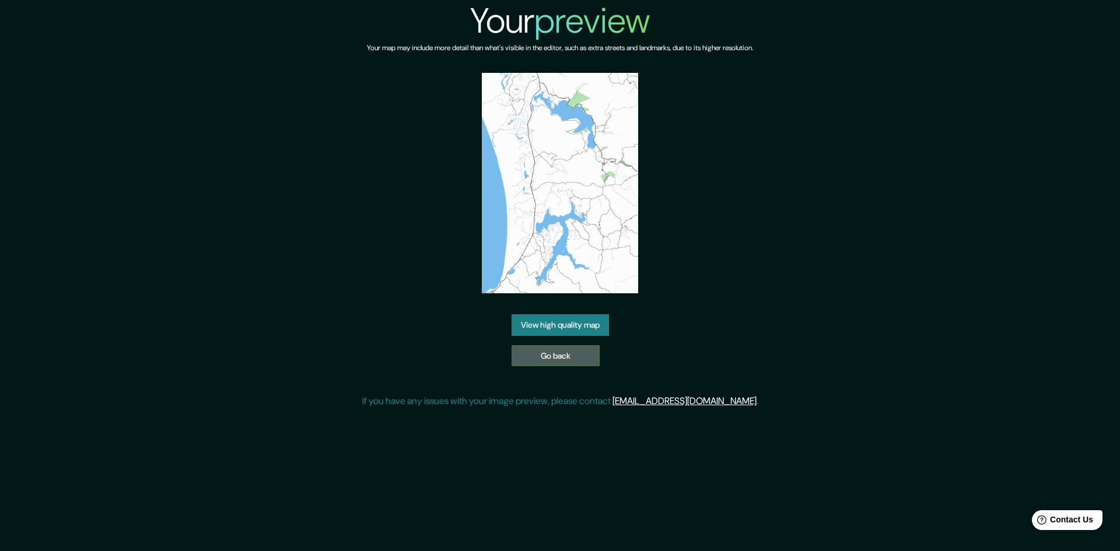
click at [562, 356] on link "Go back" at bounding box center [556, 356] width 88 height 22
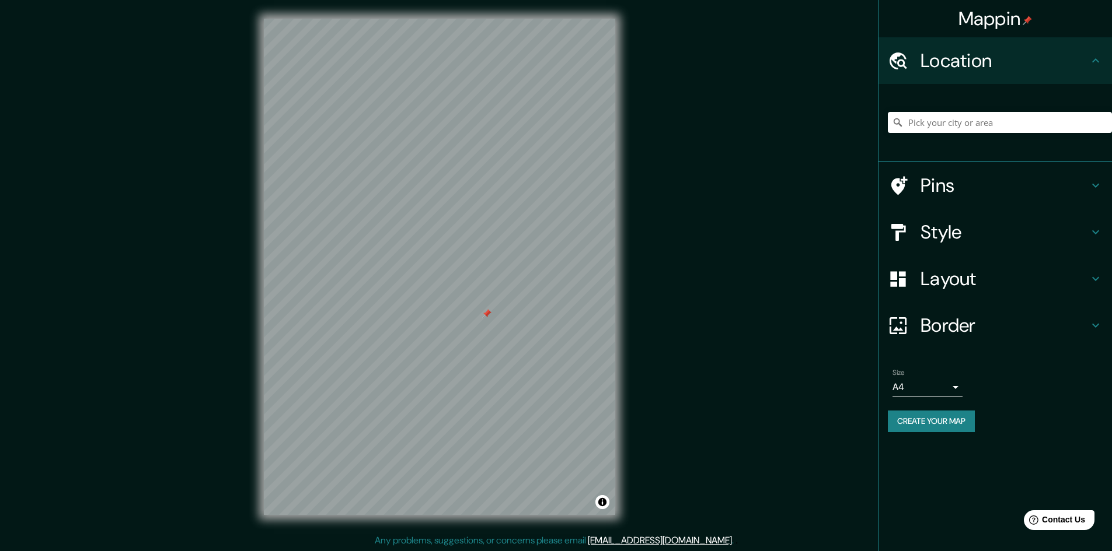
click at [487, 315] on div at bounding box center [486, 313] width 9 height 9
click at [1082, 237] on h4 "Style" at bounding box center [1004, 232] width 168 height 23
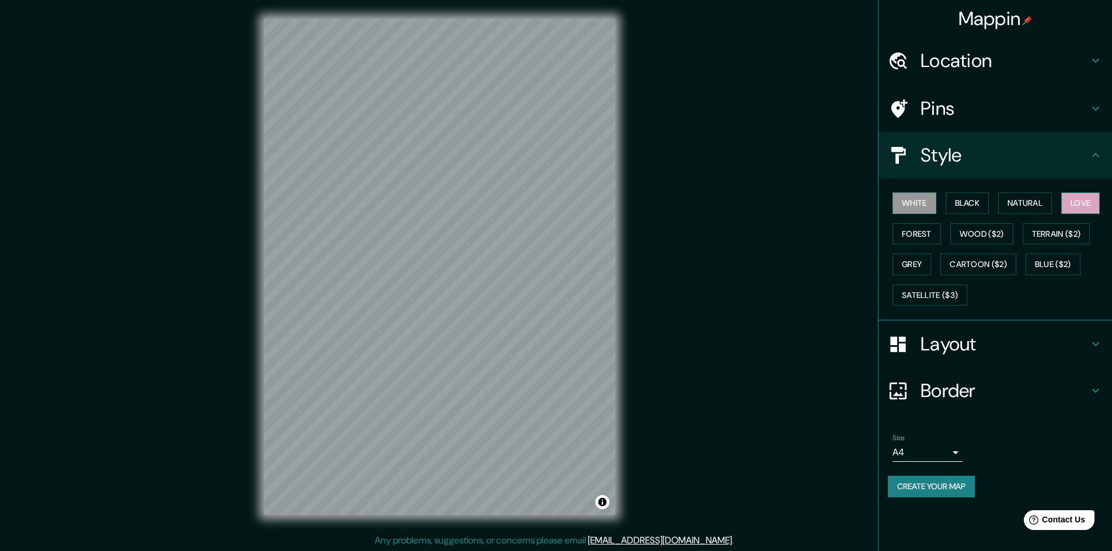
click at [1085, 202] on button "Love" at bounding box center [1080, 204] width 39 height 22
click at [978, 205] on button "Black" at bounding box center [967, 204] width 44 height 22
click at [931, 236] on button "Forest" at bounding box center [916, 234] width 48 height 22
click at [918, 264] on button "Grey" at bounding box center [911, 265] width 39 height 22
click at [921, 235] on button "Forest" at bounding box center [916, 234] width 48 height 22
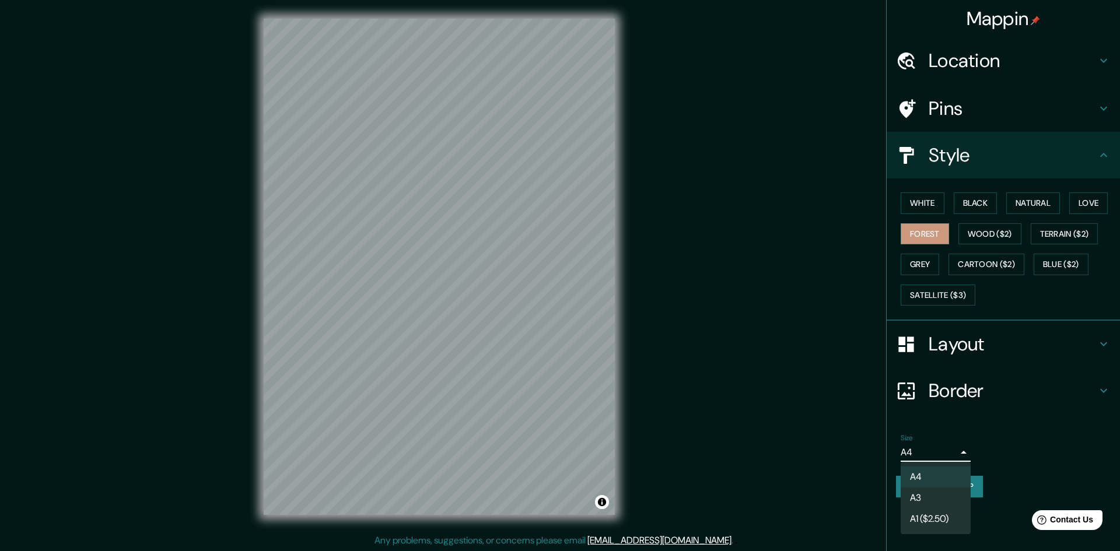
click at [954, 450] on body "Mappin Location Pins Style White Black Natural Love Forest Wood ($2) Terrain ($…" at bounding box center [560, 275] width 1120 height 551
click at [920, 492] on li "A3" at bounding box center [936, 498] width 70 height 21
type input "a4"
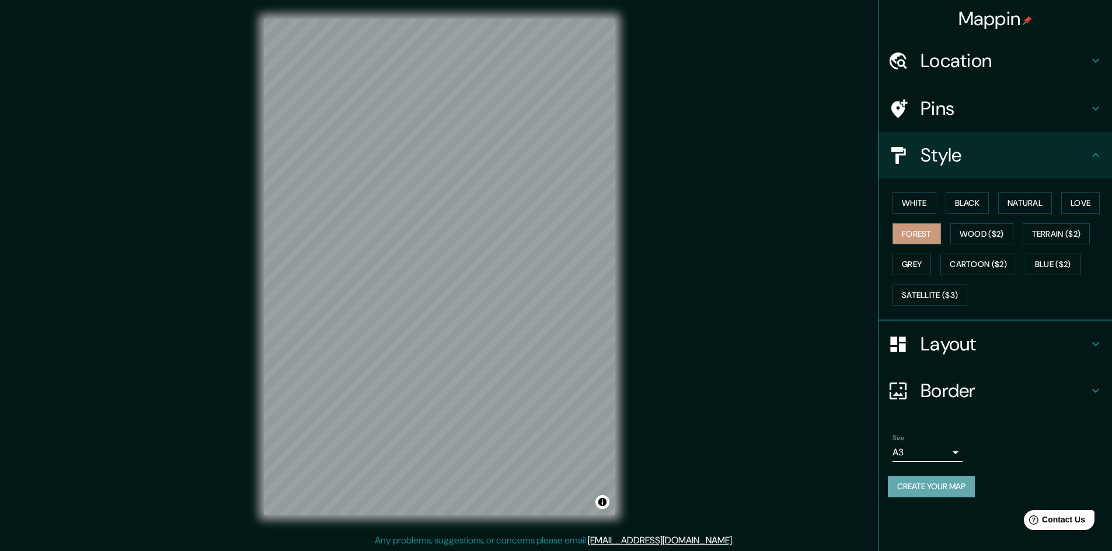
click at [952, 485] on button "Create your map" at bounding box center [931, 487] width 87 height 22
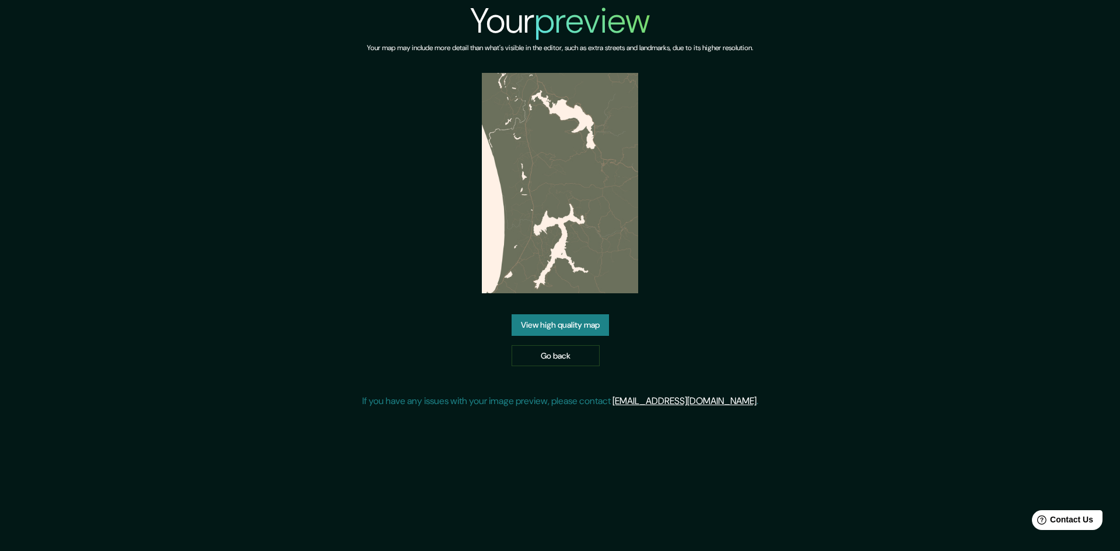
click at [575, 327] on link "View high quality map" at bounding box center [560, 326] width 97 height 22
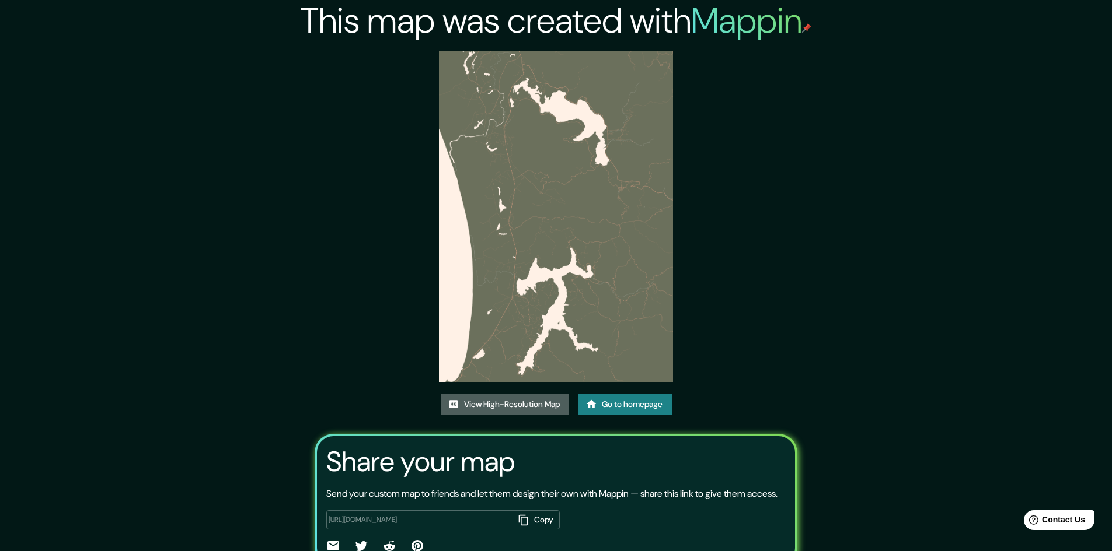
click at [523, 406] on link "View High-Resolution Map" at bounding box center [505, 405] width 128 height 22
click at [621, 406] on link "Go to homepage" at bounding box center [624, 405] width 93 height 22
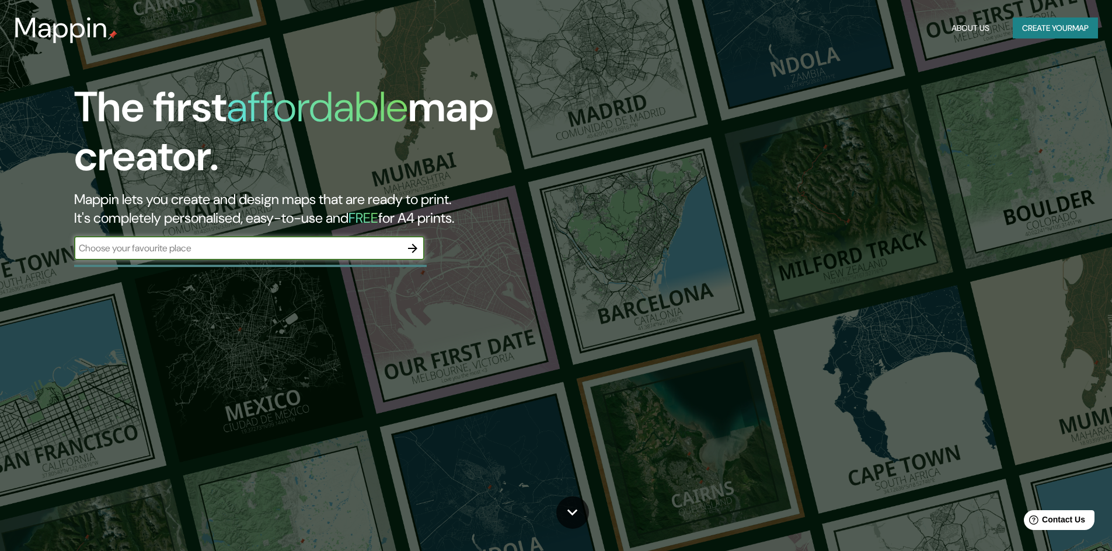
click at [316, 242] on input "text" at bounding box center [237, 248] width 327 height 13
type input "contulmo, chile"
click at [411, 250] on icon "button" at bounding box center [413, 249] width 14 height 14
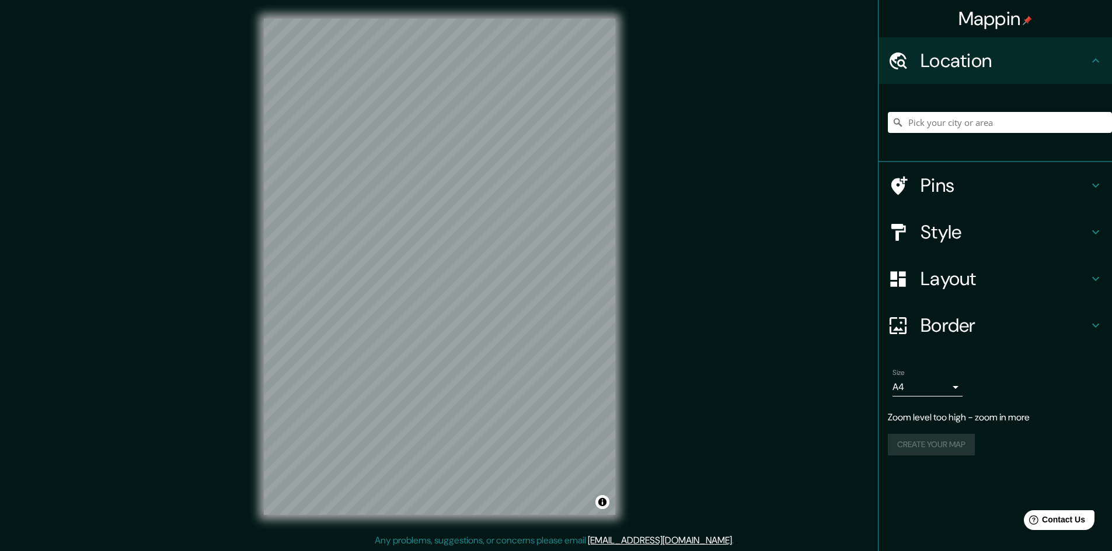
click at [638, 315] on div "Mappin Location Pins Style Layout Border Choose a border. Hint : you can make l…" at bounding box center [556, 276] width 1112 height 553
click at [1098, 183] on icon at bounding box center [1095, 186] width 14 height 14
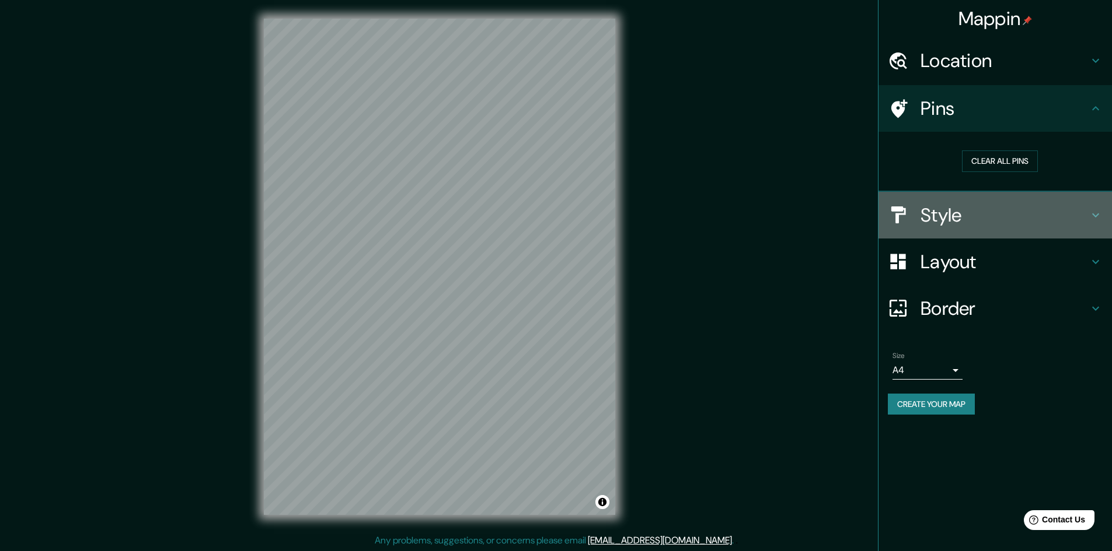
click at [970, 214] on h4 "Style" at bounding box center [1004, 215] width 168 height 23
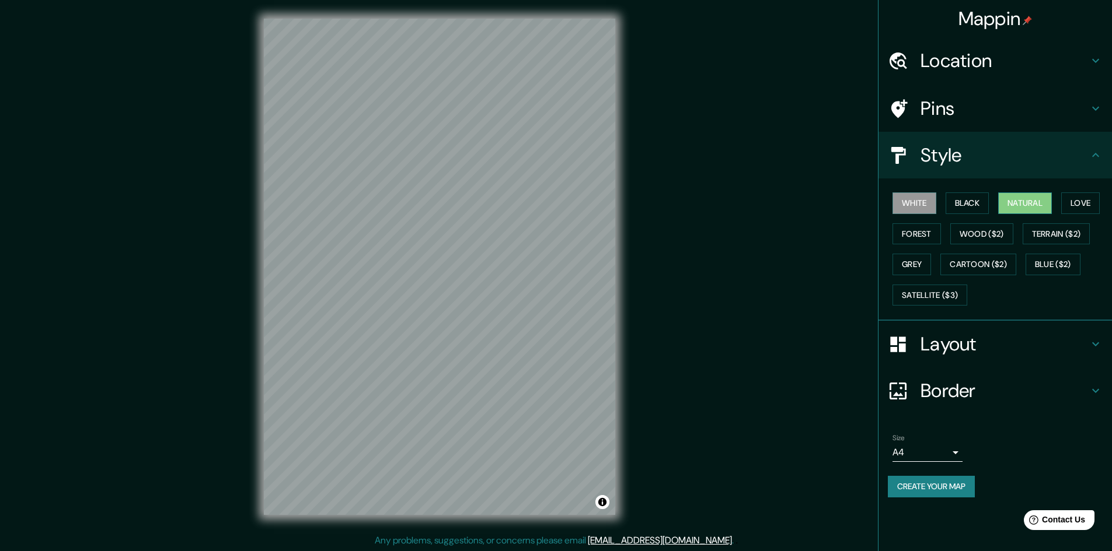
click at [1033, 207] on button "Natural" at bounding box center [1025, 204] width 54 height 22
click at [965, 342] on h4 "Layout" at bounding box center [1004, 344] width 168 height 23
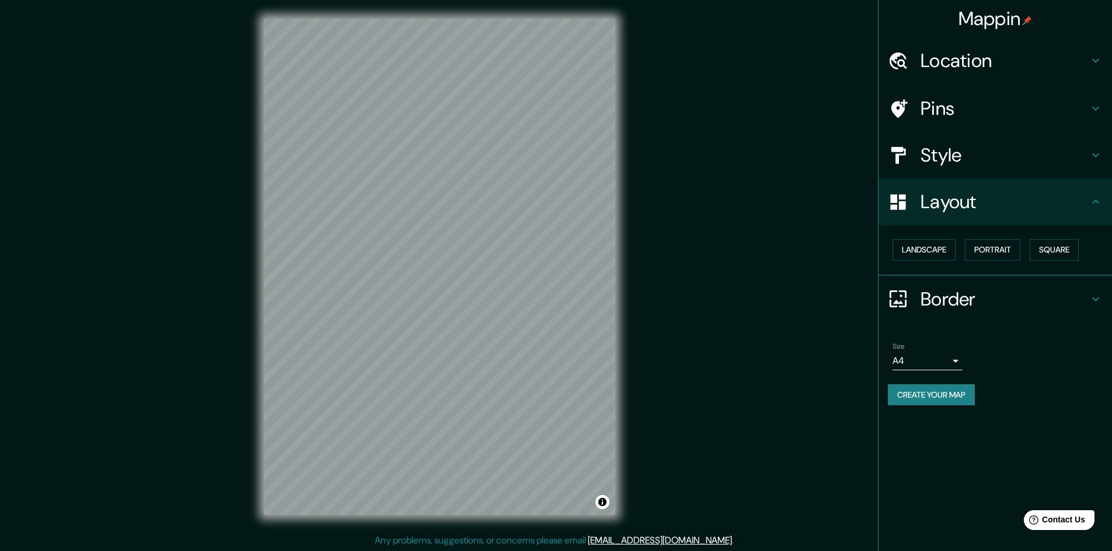
click at [958, 364] on body "Mappin Location Pins Style Layout Landscape Portrait Square Border Choose a bor…" at bounding box center [556, 275] width 1112 height 551
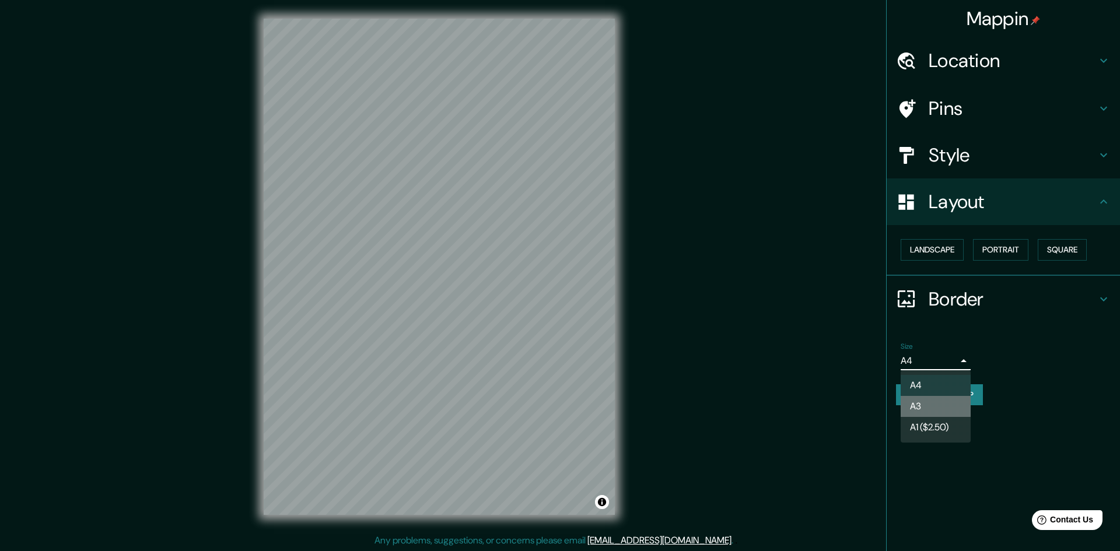
click at [926, 408] on li "A3" at bounding box center [936, 406] width 70 height 21
type input "a4"
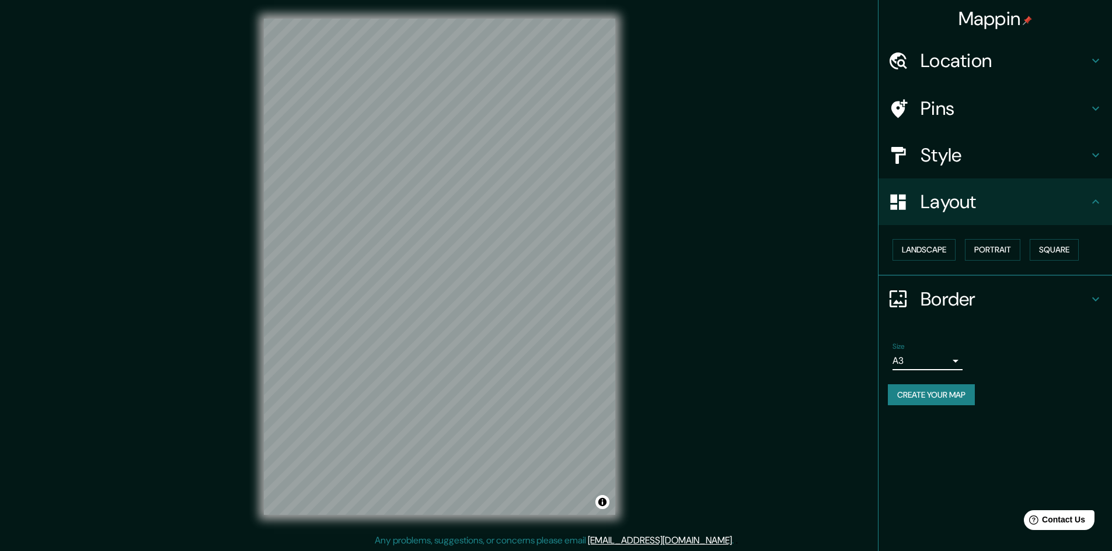
click at [949, 400] on button "Create your map" at bounding box center [931, 396] width 87 height 22
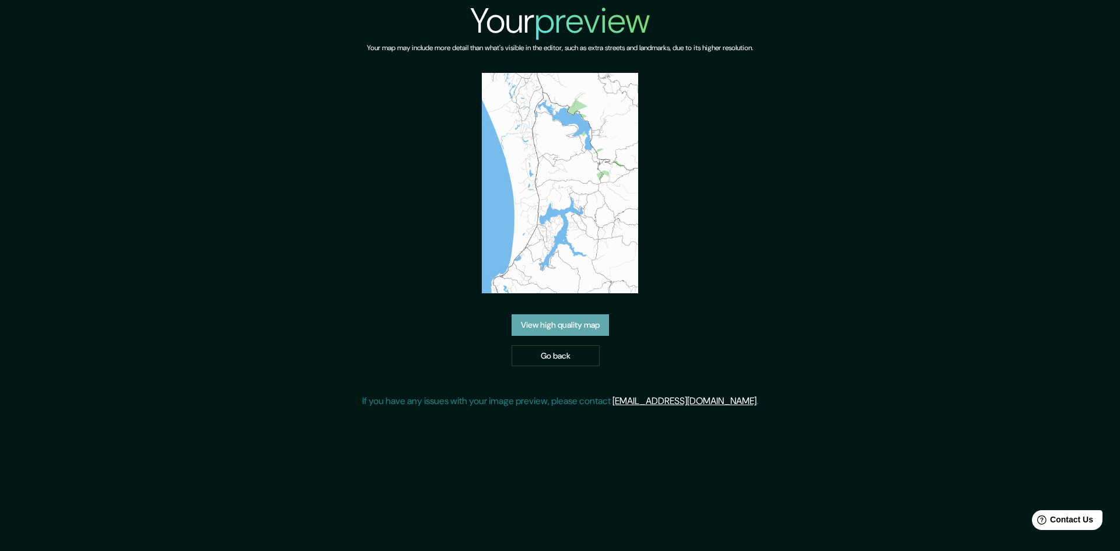
click at [572, 324] on link "View high quality map" at bounding box center [560, 326] width 97 height 22
